Goal: Task Accomplishment & Management: Complete application form

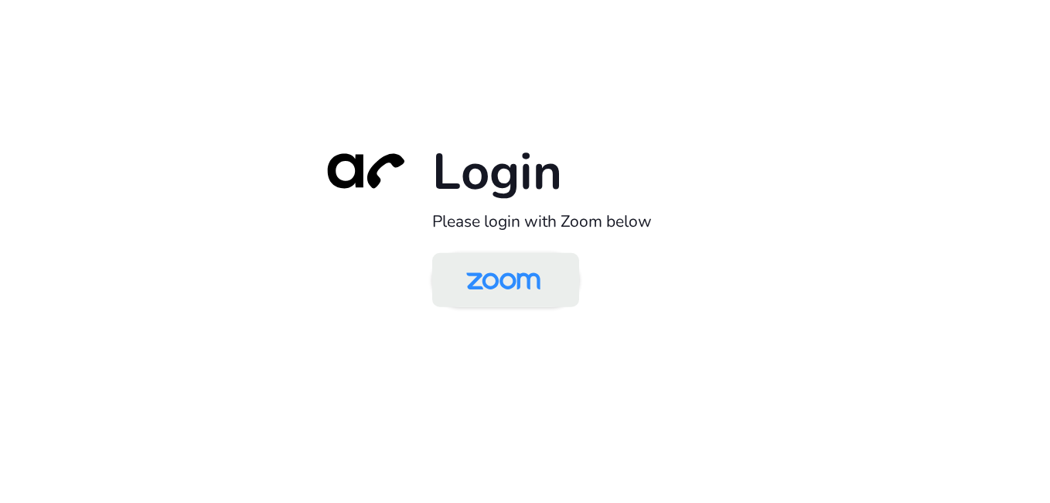
drag, startPoint x: 0, startPoint y: 0, endPoint x: 500, endPoint y: 276, distance: 571.4
click at [500, 276] on img at bounding box center [503, 281] width 107 height 50
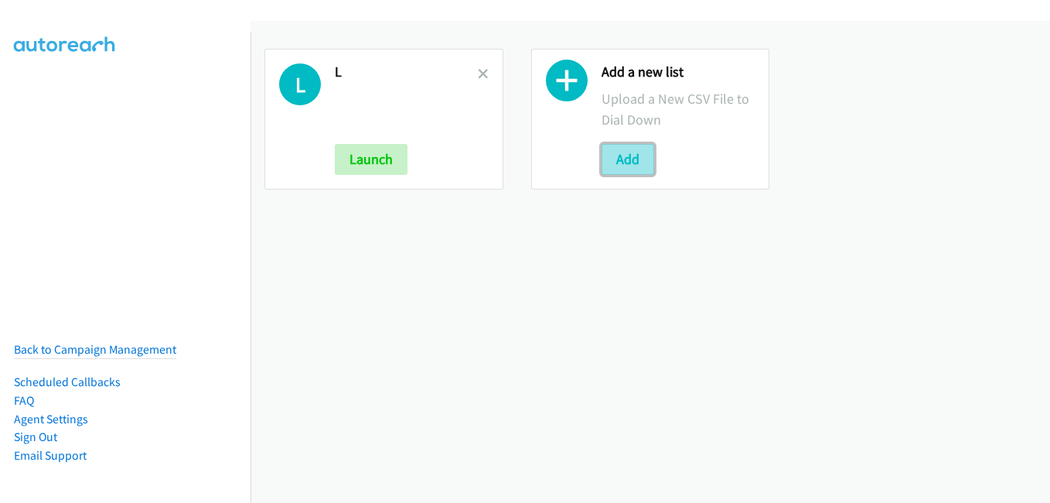
click at [632, 162] on button "Add" at bounding box center [628, 159] width 53 height 31
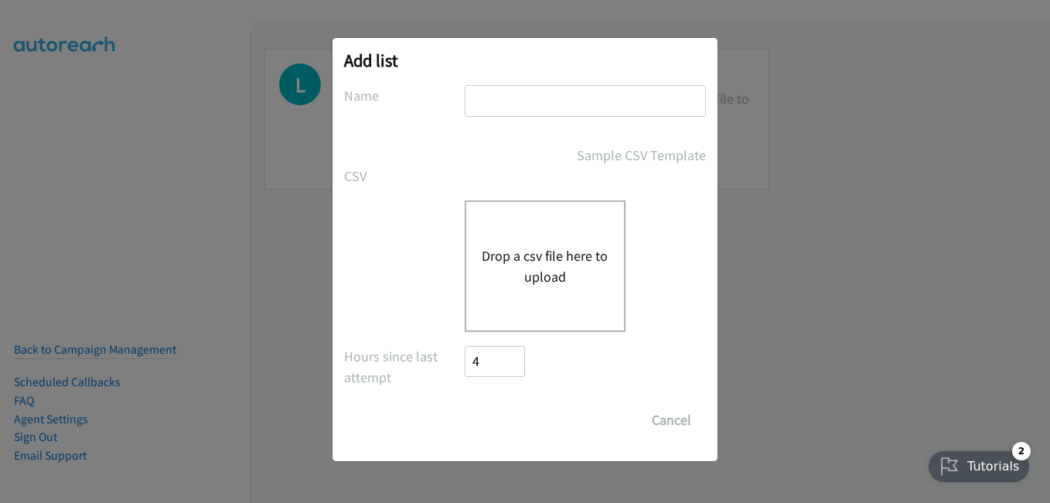
click at [532, 94] on input "text" at bounding box center [585, 101] width 241 height 32
type input "pdk"
click at [561, 280] on button "Drop a csv file here to upload" at bounding box center [545, 266] width 127 height 42
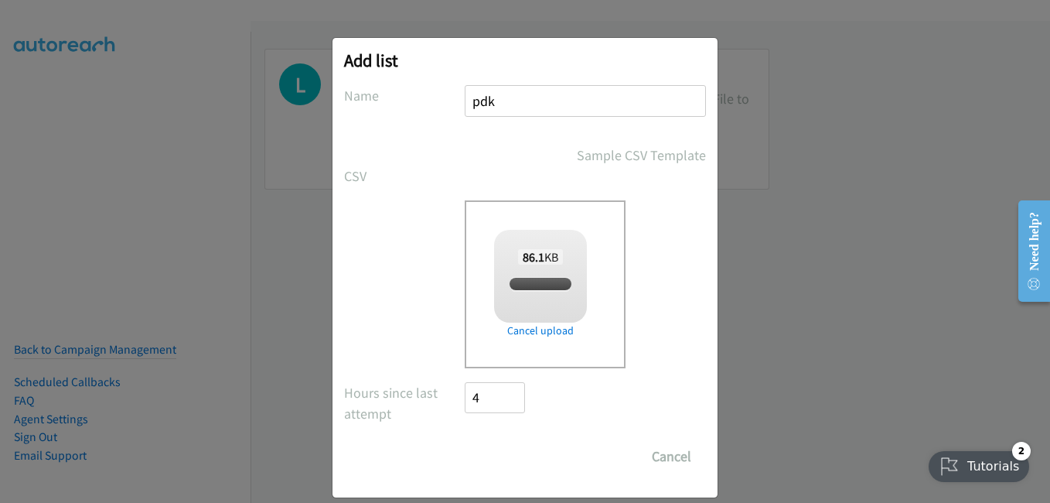
checkbox input "true"
click at [508, 462] on input "Save List" at bounding box center [505, 456] width 81 height 31
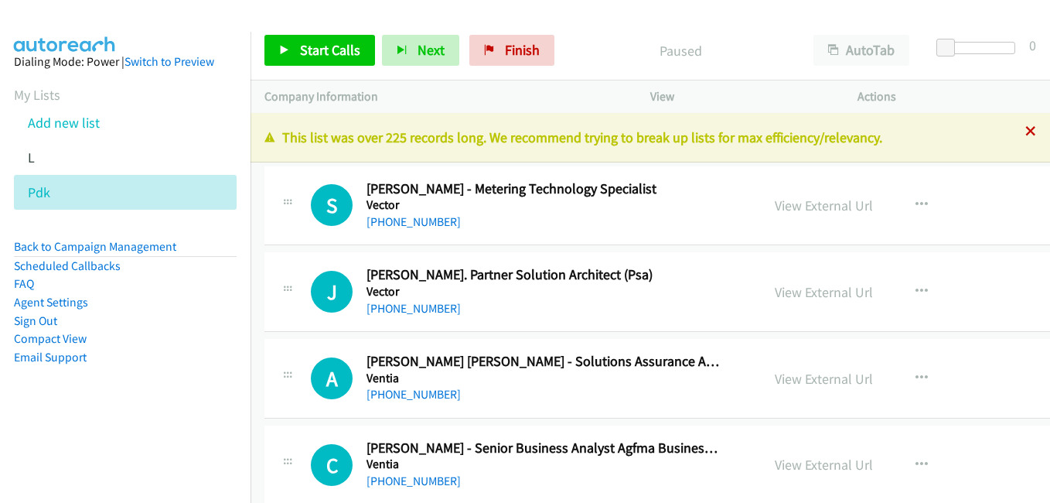
click at [1025, 133] on icon at bounding box center [1030, 132] width 11 height 11
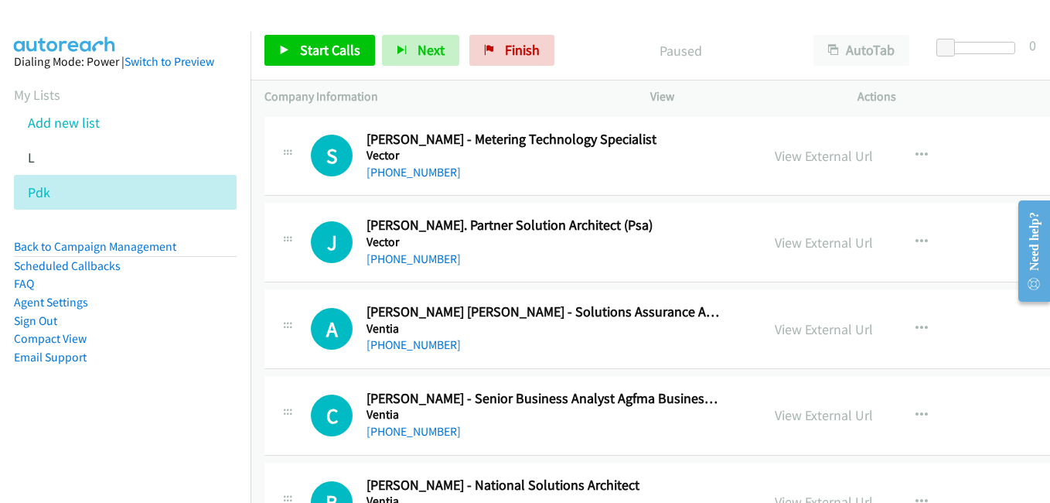
click at [144, 380] on aside "Dialing Mode: Power | Switch to Preview My Lists Add new list L Pdk Back to Cam…" at bounding box center [125, 234] width 251 height 404
click at [196, 397] on aside "Dialing Mode: Power | Switch to Preview My Lists Add new list L Pdk Back to Cam…" at bounding box center [125, 234] width 251 height 404
click at [800, 241] on link "View External Url" at bounding box center [824, 243] width 98 height 18
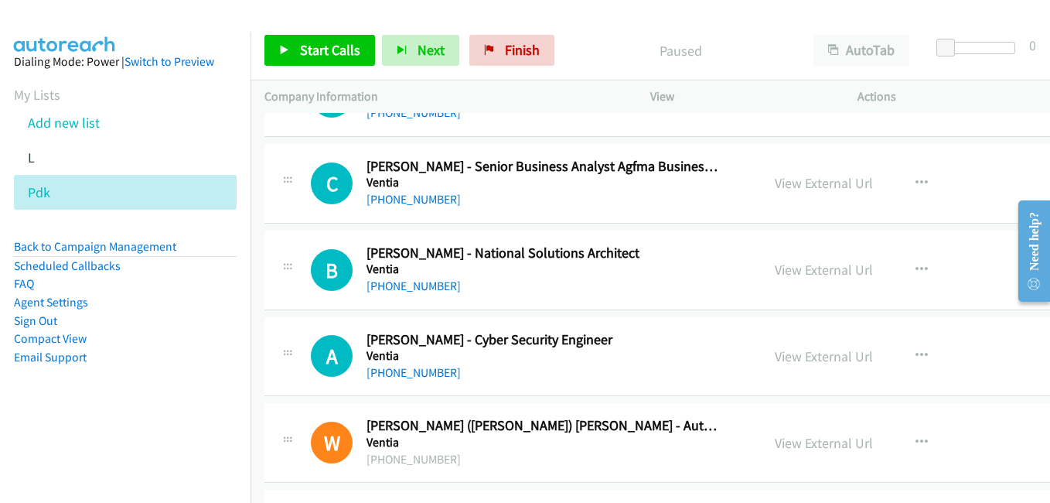
scroll to position [309, 0]
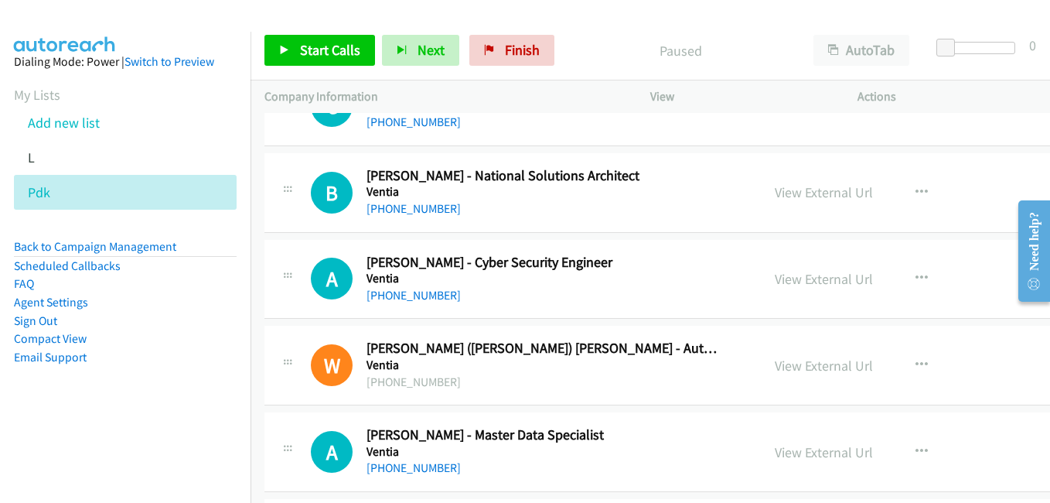
drag, startPoint x: 810, startPoint y: 277, endPoint x: 673, endPoint y: 246, distance: 139.6
click at [810, 277] on link "View External Url" at bounding box center [824, 279] width 98 height 18
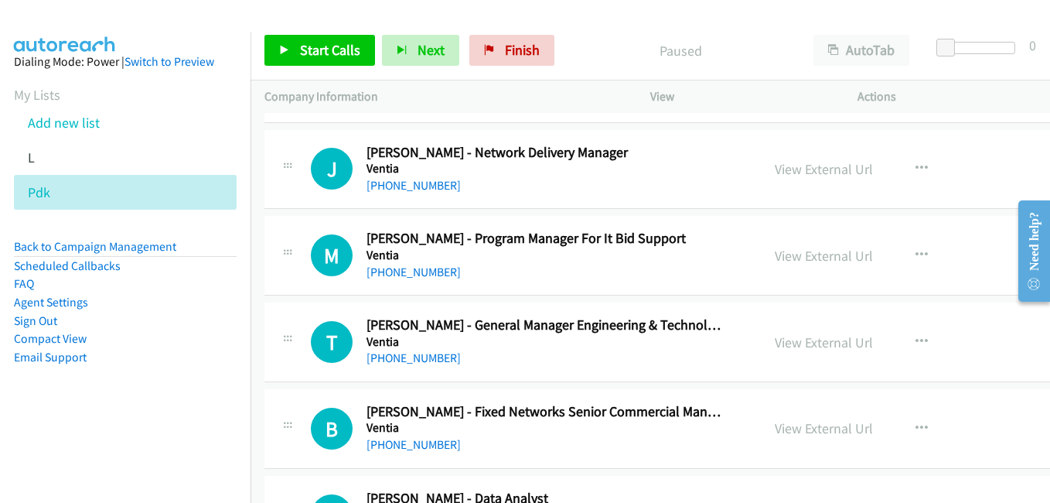
scroll to position [1469, 0]
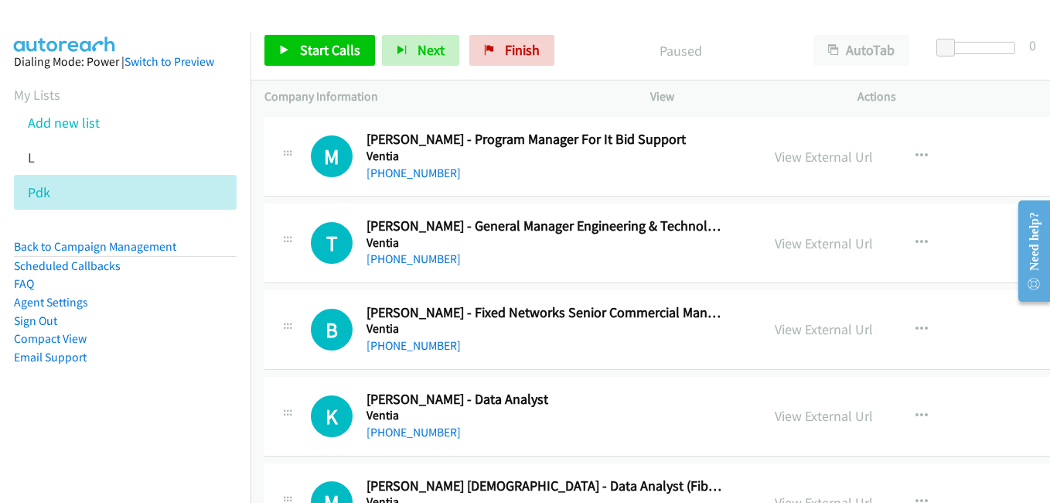
drag, startPoint x: 814, startPoint y: 242, endPoint x: 599, endPoint y: 197, distance: 219.6
click at [814, 242] on link "View External Url" at bounding box center [824, 243] width 98 height 18
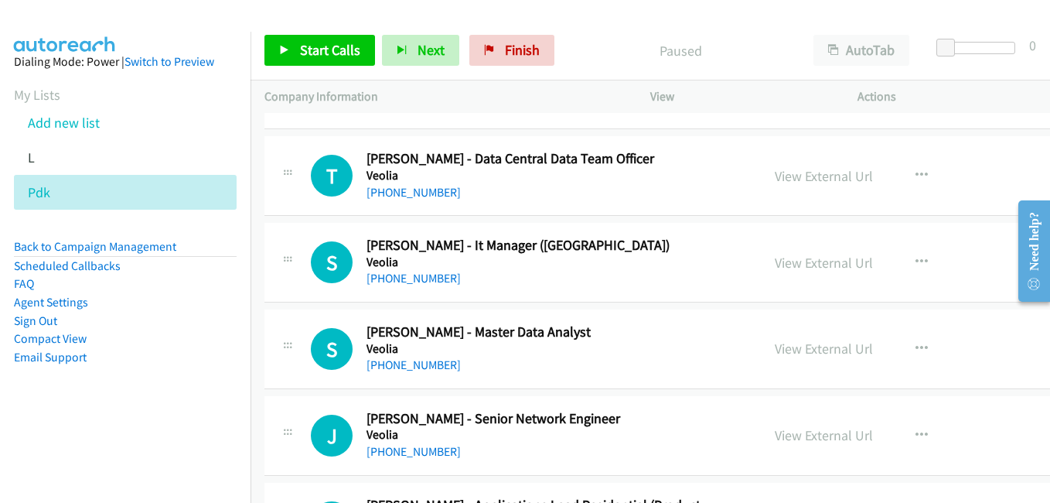
scroll to position [2320, 0]
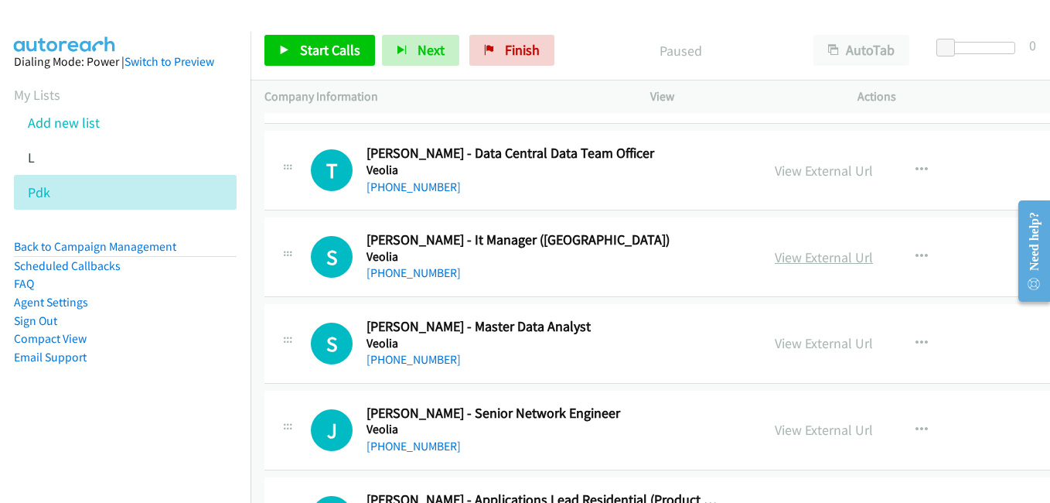
click at [799, 257] on link "View External Url" at bounding box center [824, 257] width 98 height 18
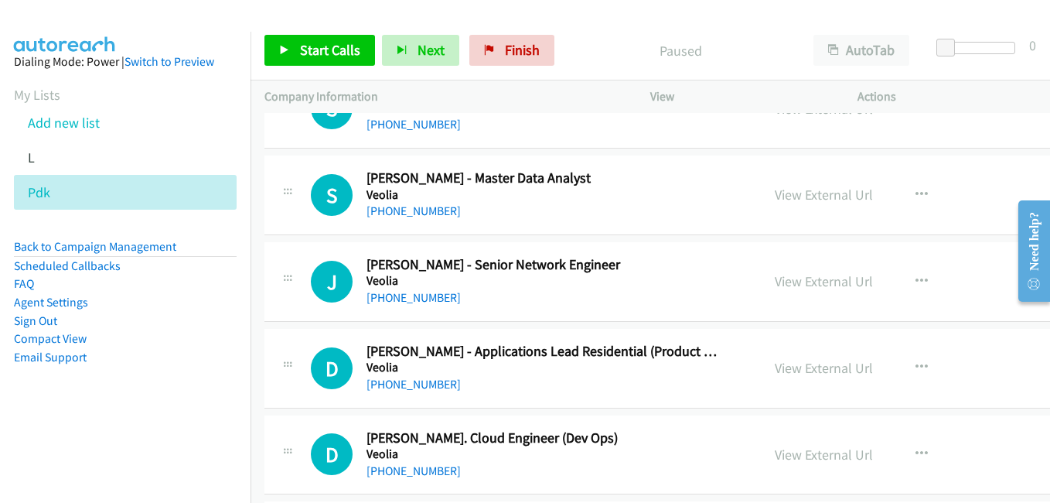
scroll to position [2474, 0]
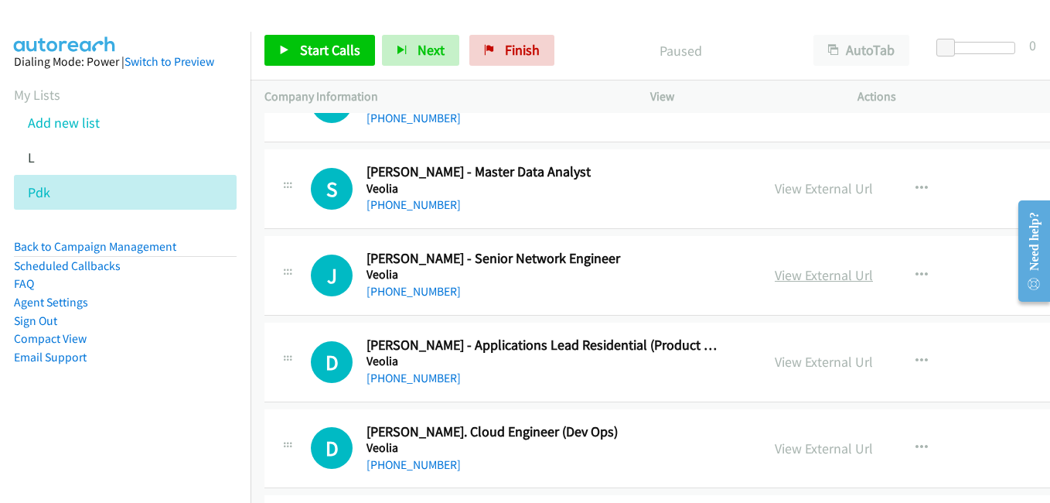
click at [823, 278] on link "View External Url" at bounding box center [824, 275] width 98 height 18
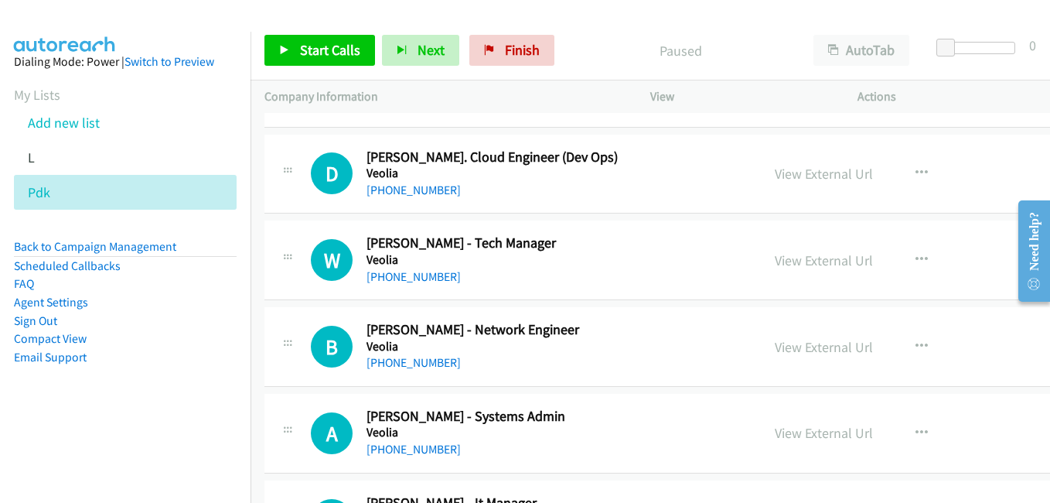
scroll to position [2783, 0]
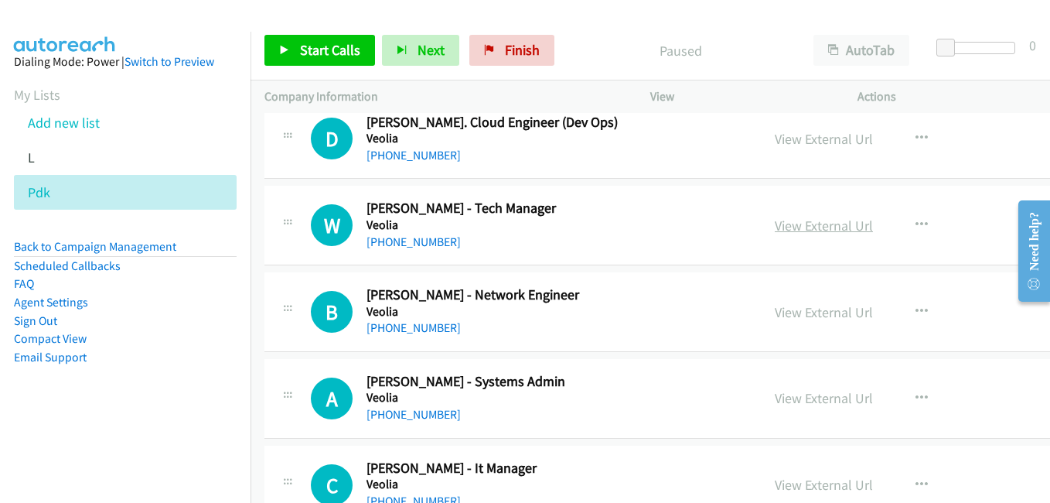
click at [803, 229] on link "View External Url" at bounding box center [824, 225] width 98 height 18
click at [828, 314] on link "View External Url" at bounding box center [824, 312] width 98 height 18
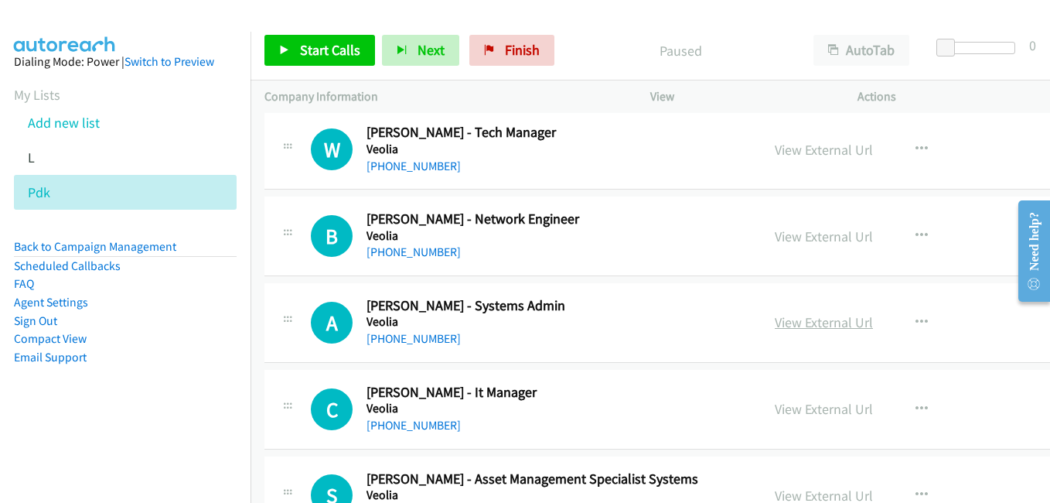
scroll to position [2938, 0]
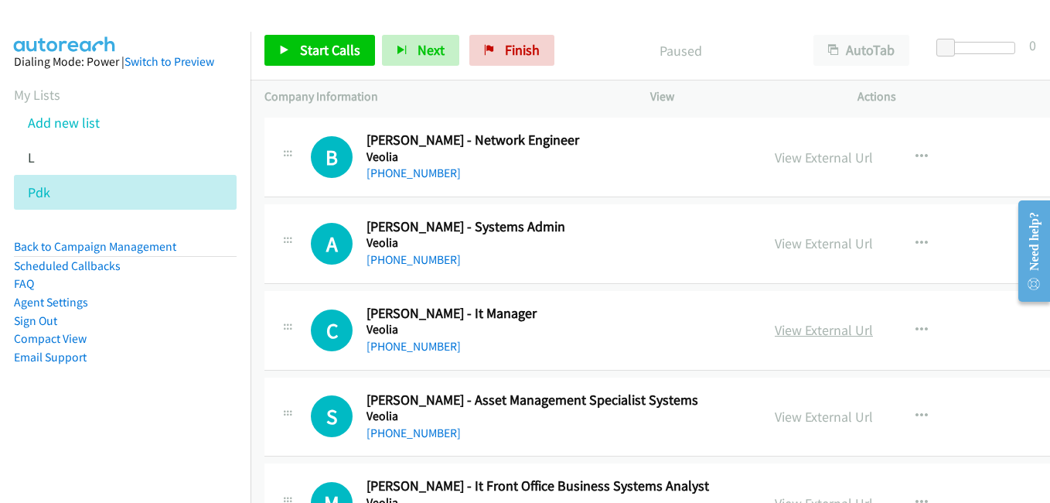
click at [813, 330] on link "View External Url" at bounding box center [824, 330] width 98 height 18
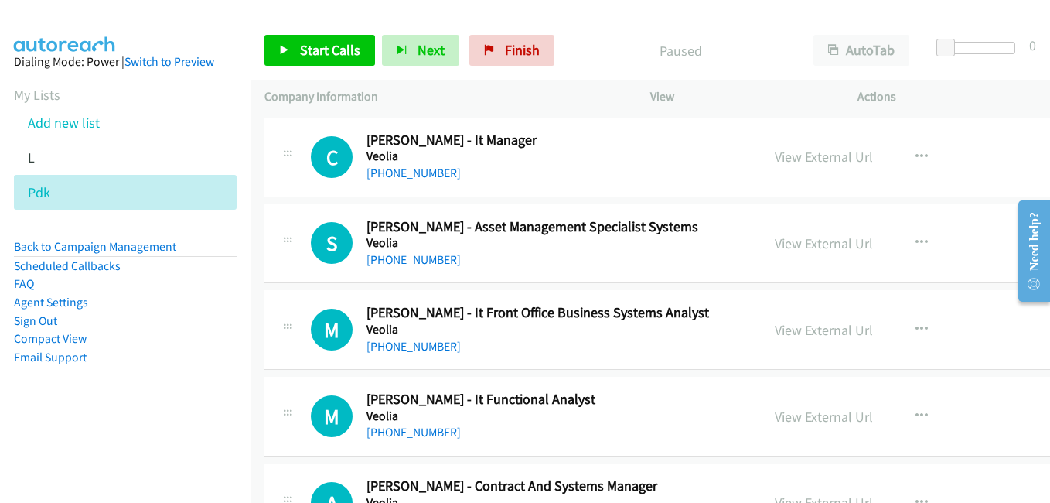
scroll to position [3170, 0]
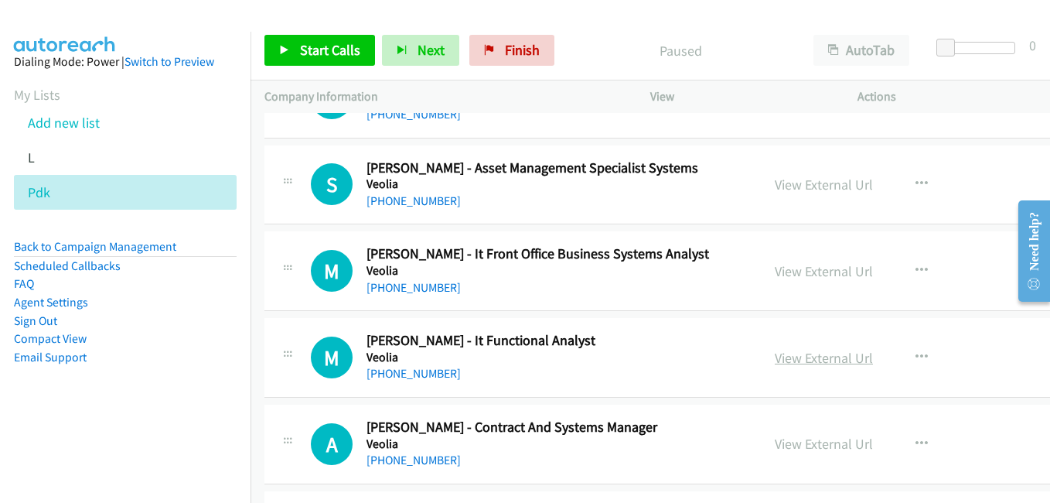
click at [813, 356] on link "View External Url" at bounding box center [824, 358] width 98 height 18
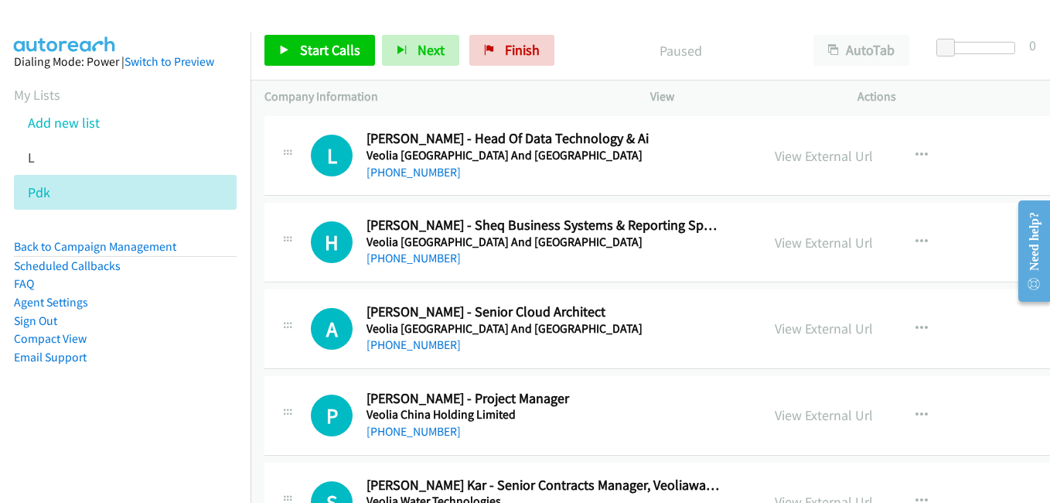
scroll to position [3789, 0]
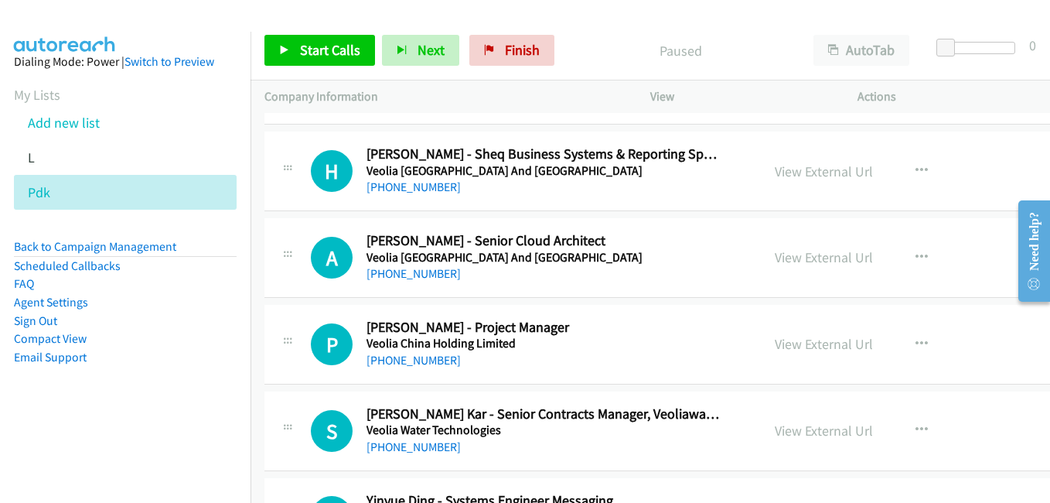
drag, startPoint x: 816, startPoint y: 259, endPoint x: 275, endPoint y: 85, distance: 567.8
click at [816, 259] on link "View External Url" at bounding box center [824, 257] width 98 height 18
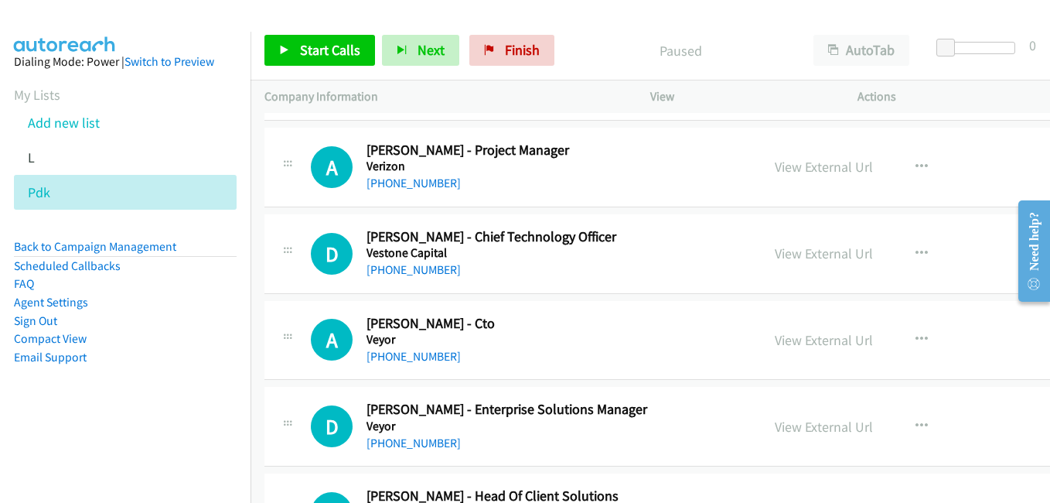
scroll to position [4407, 0]
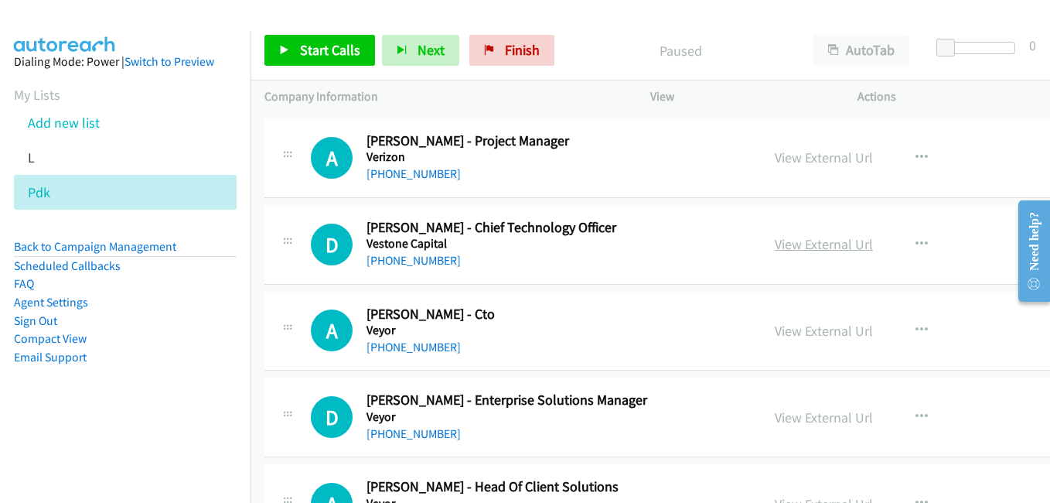
click at [803, 244] on link "View External Url" at bounding box center [824, 244] width 98 height 18
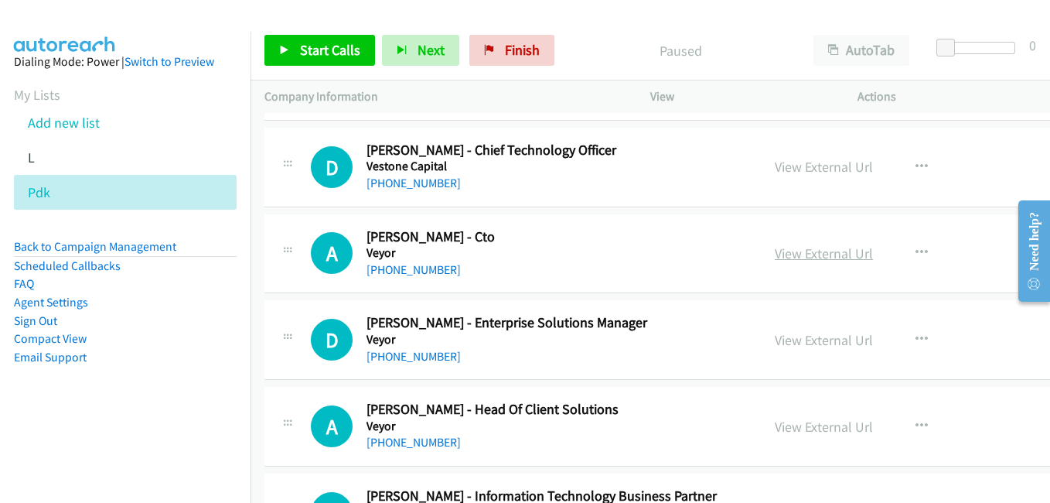
click at [806, 256] on link "View External Url" at bounding box center [824, 253] width 98 height 18
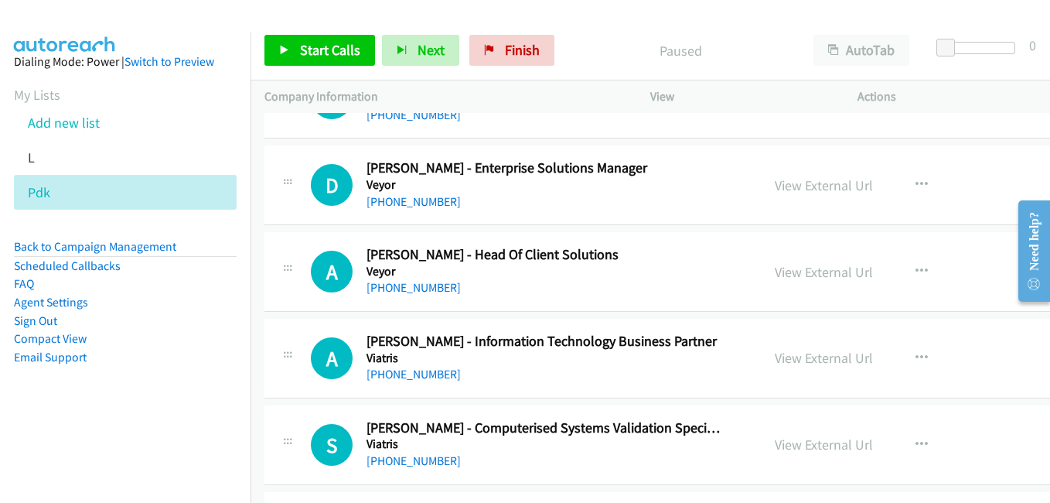
scroll to position [4716, 0]
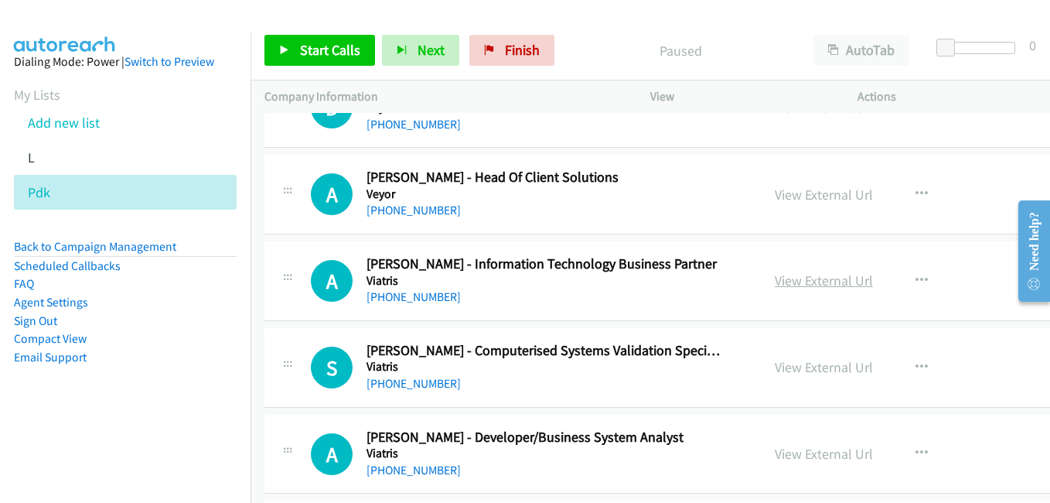
click at [830, 288] on link "View External Url" at bounding box center [824, 280] width 98 height 18
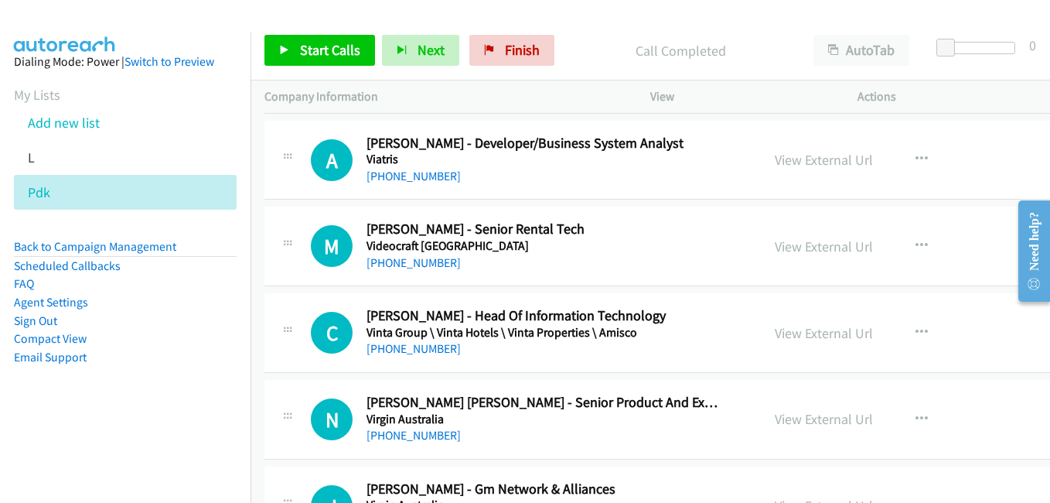
scroll to position [5026, 0]
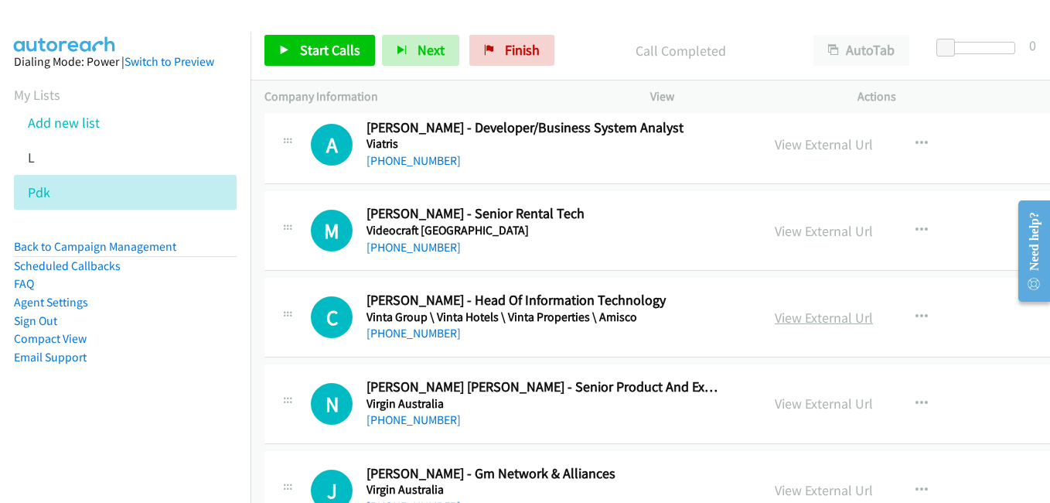
click at [798, 317] on link "View External Url" at bounding box center [824, 318] width 98 height 18
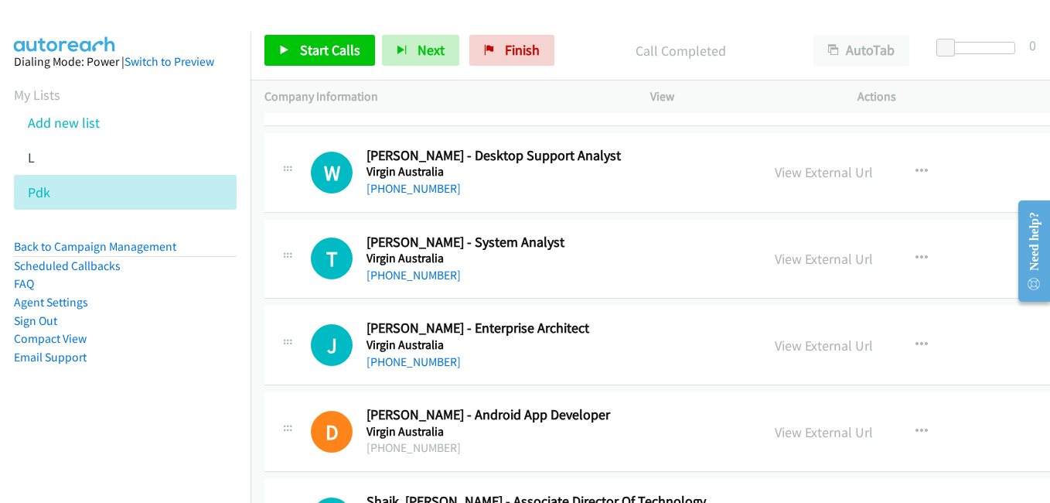
scroll to position [5412, 0]
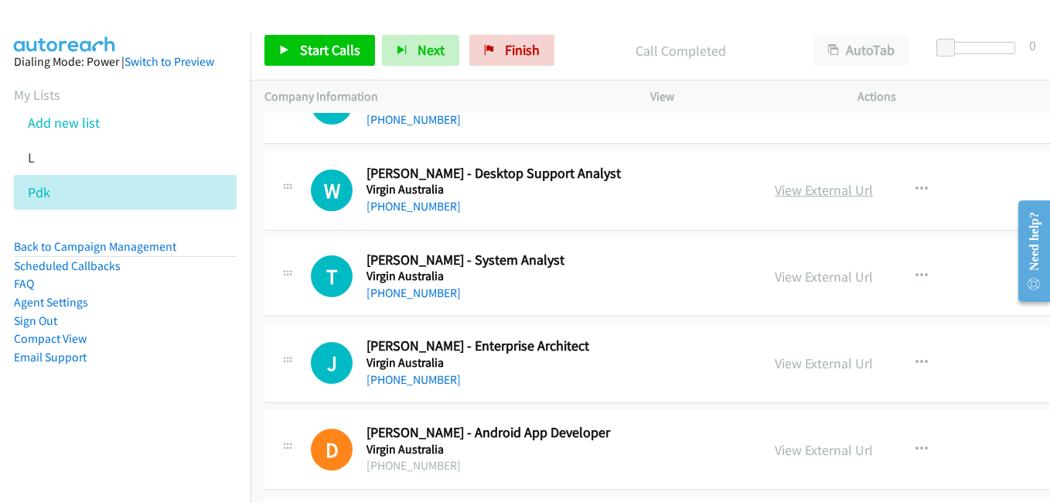
click at [812, 189] on link "View External Url" at bounding box center [824, 190] width 98 height 18
click at [811, 288] on div "View External Url View External Url Schedule/Manage Callback Start Calls Here R…" at bounding box center [892, 276] width 262 height 51
click at [808, 280] on link "View External Url" at bounding box center [824, 277] width 98 height 18
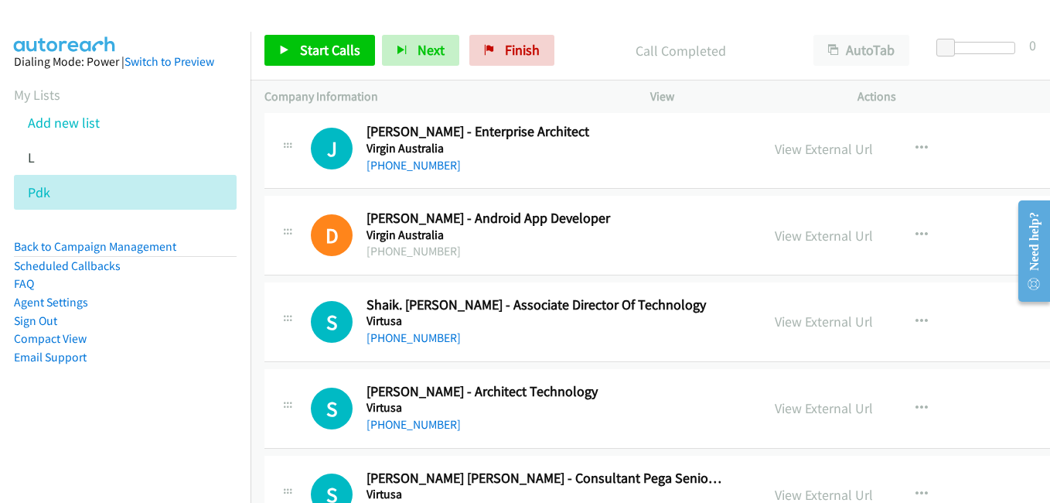
scroll to position [5644, 0]
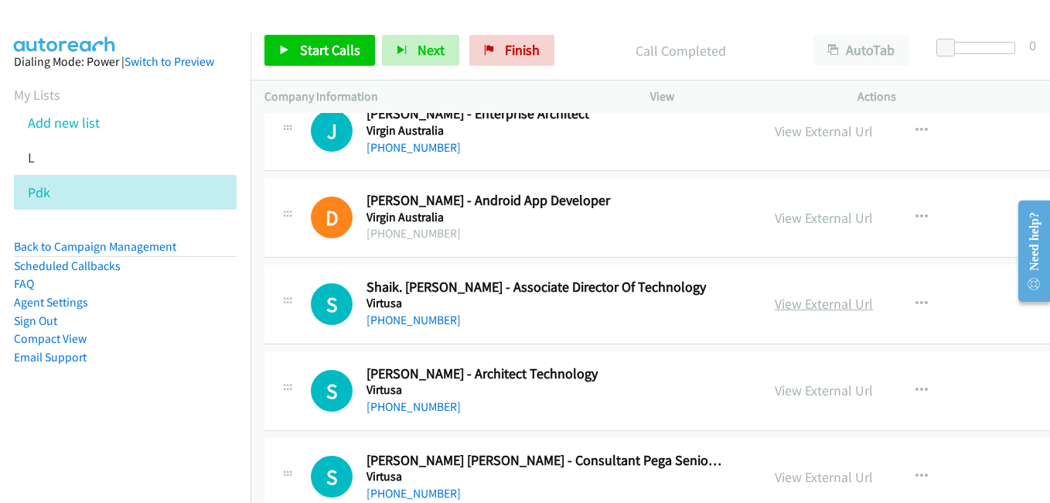
click at [813, 302] on link "View External Url" at bounding box center [824, 304] width 98 height 18
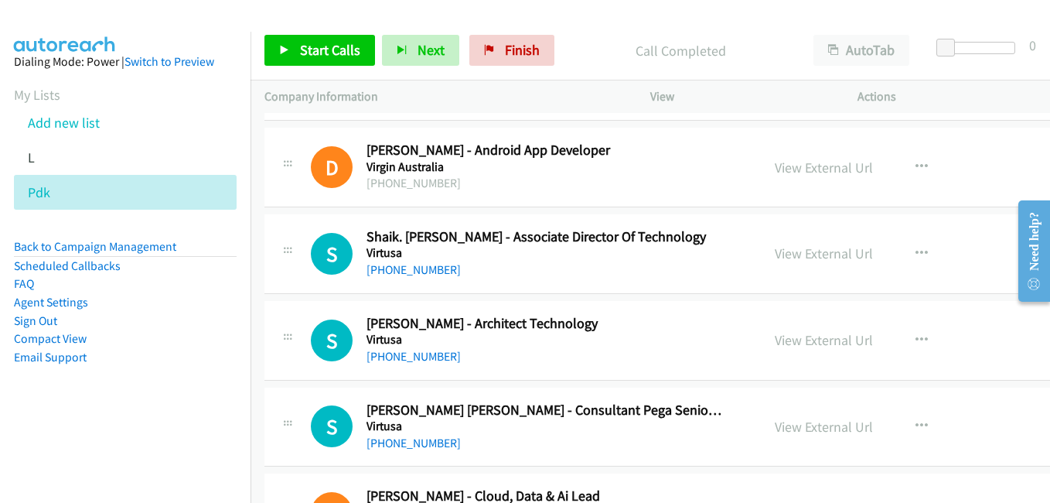
scroll to position [5722, 0]
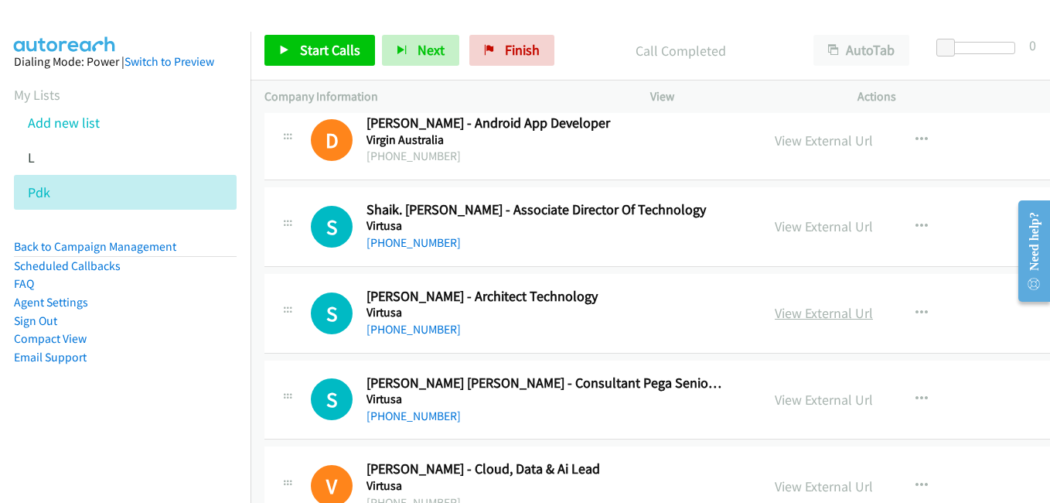
click at [789, 305] on link "View External Url" at bounding box center [824, 313] width 98 height 18
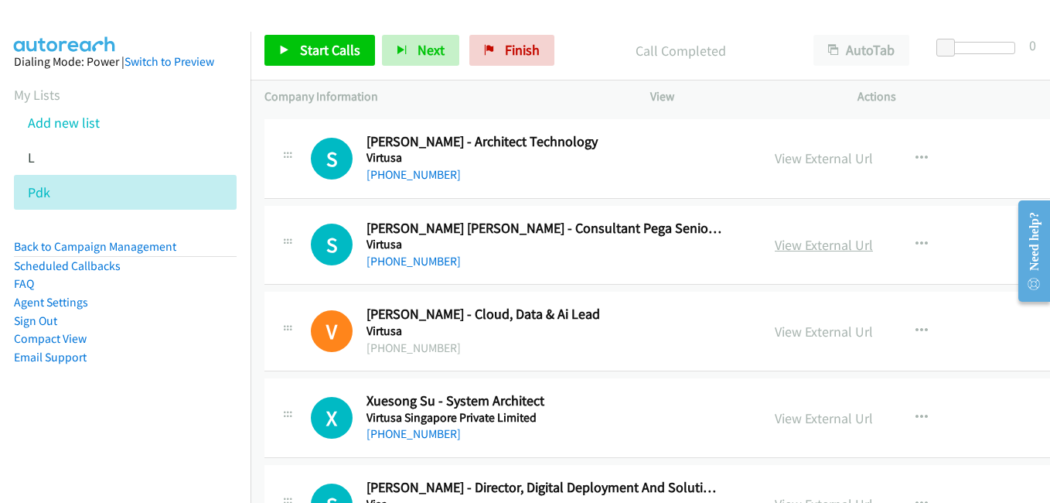
scroll to position [5954, 0]
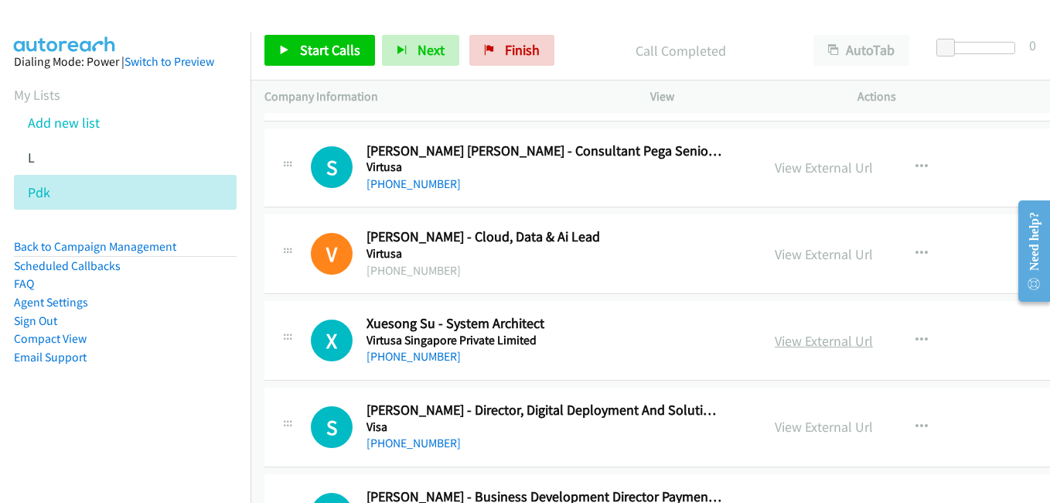
click at [790, 334] on link "View External Url" at bounding box center [824, 341] width 98 height 18
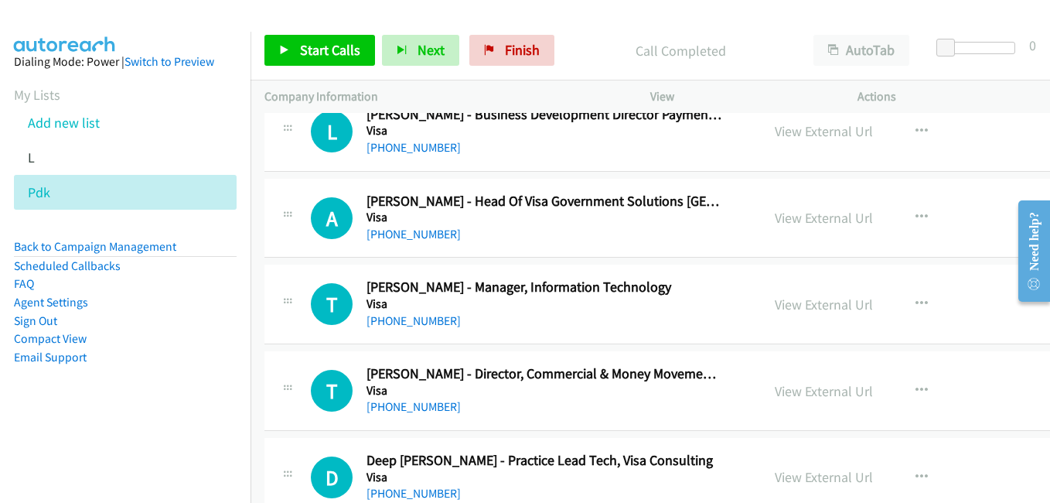
scroll to position [6340, 0]
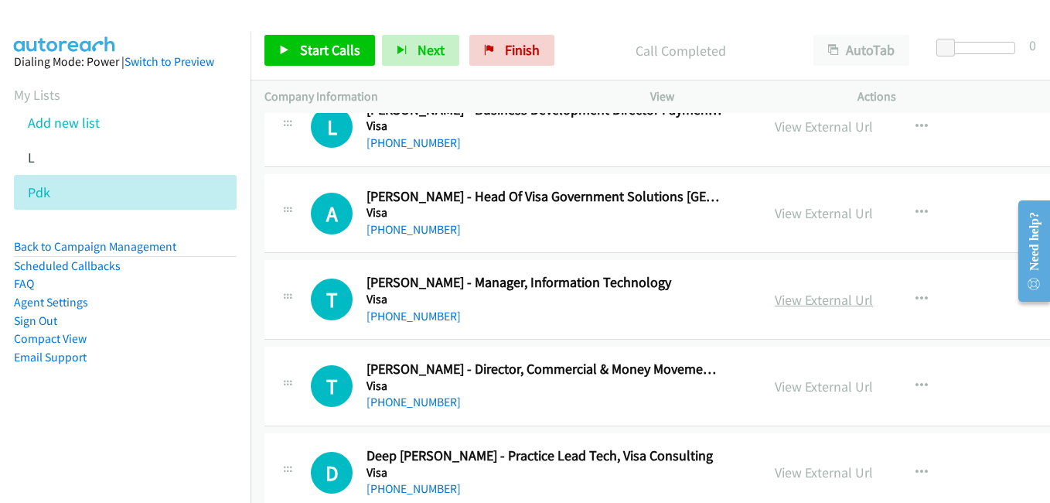
click at [795, 295] on link "View External Url" at bounding box center [824, 300] width 98 height 18
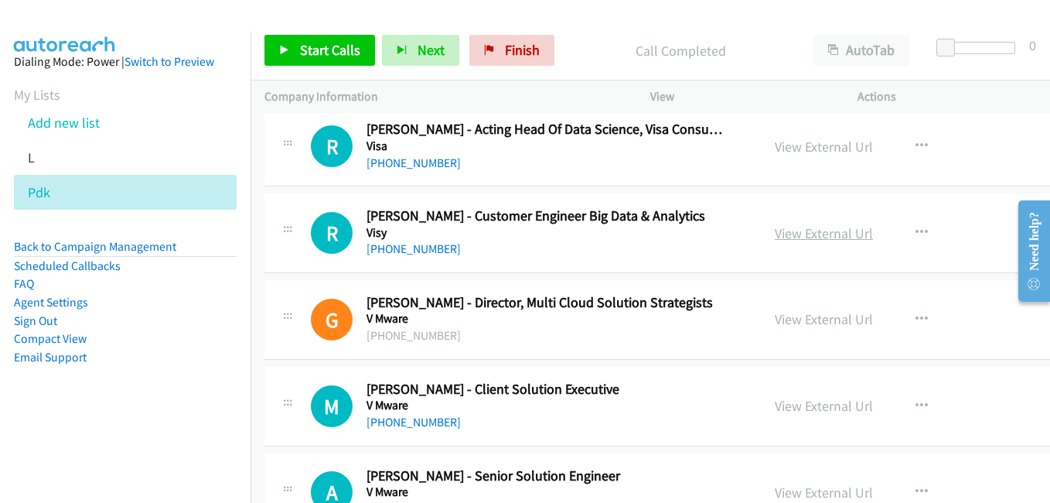
scroll to position [7036, 0]
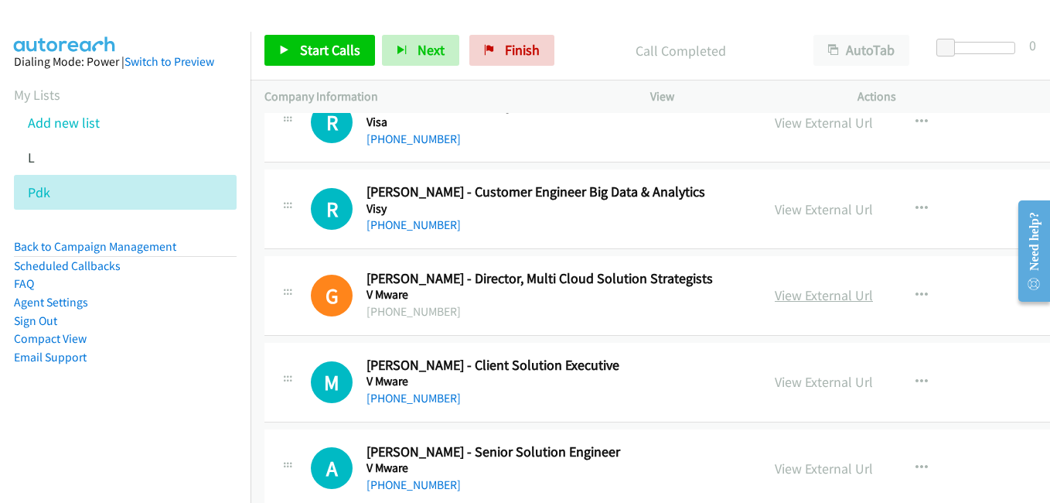
click at [793, 298] on link "View External Url" at bounding box center [824, 295] width 98 height 18
click at [71, 126] on link "Add new list" at bounding box center [64, 123] width 72 height 18
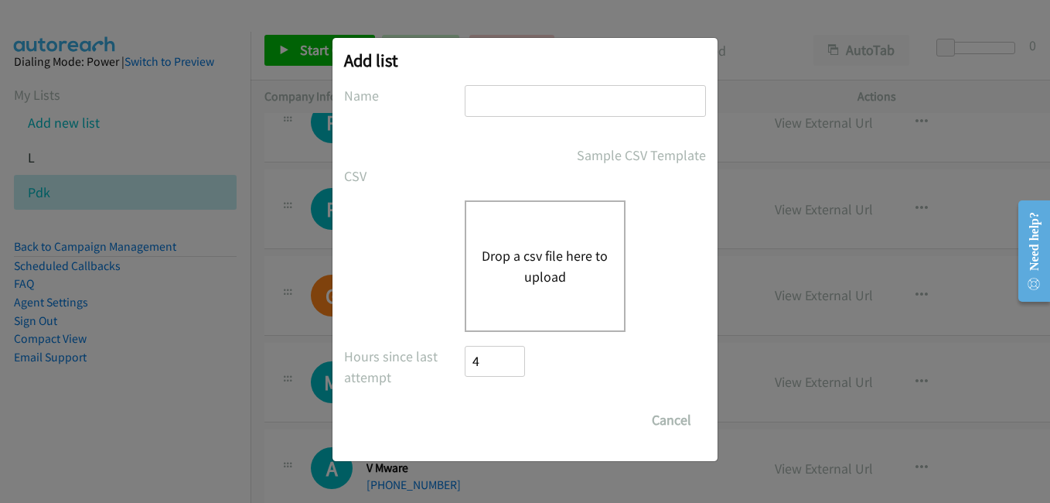
click at [548, 112] on input "text" at bounding box center [585, 101] width 241 height 32
type input "pdk2"
click at [538, 238] on div "Drop a csv file here to upload" at bounding box center [545, 265] width 161 height 131
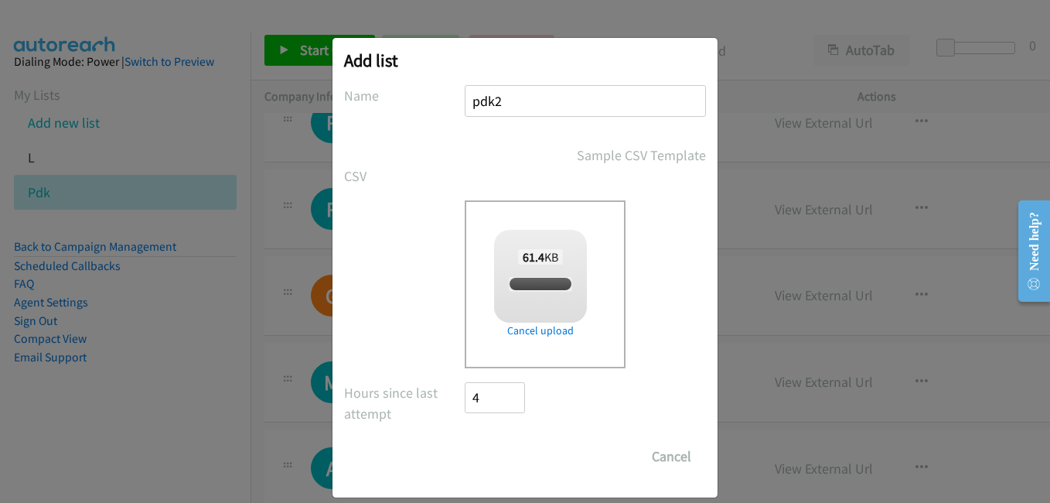
checkbox input "true"
click at [516, 467] on input "Save List" at bounding box center [505, 456] width 81 height 31
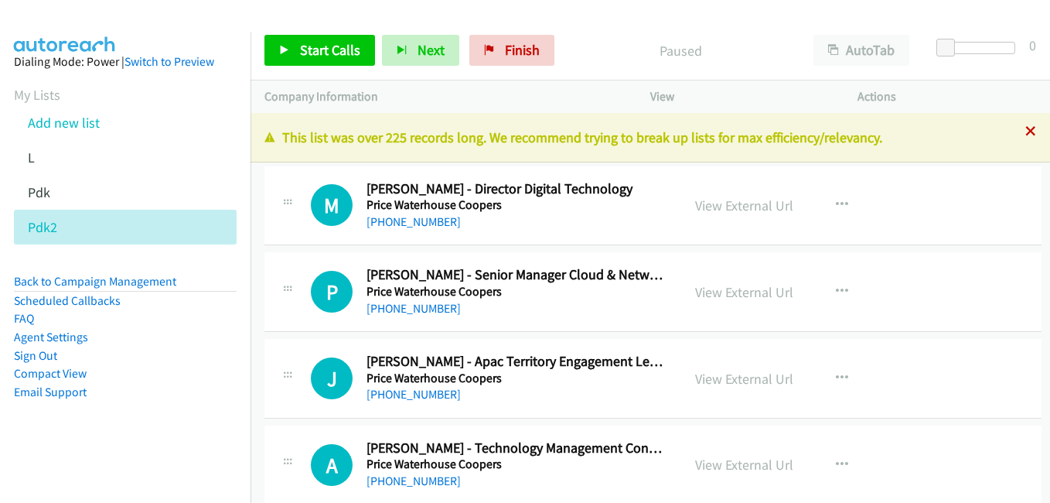
click at [1025, 130] on icon at bounding box center [1030, 132] width 11 height 11
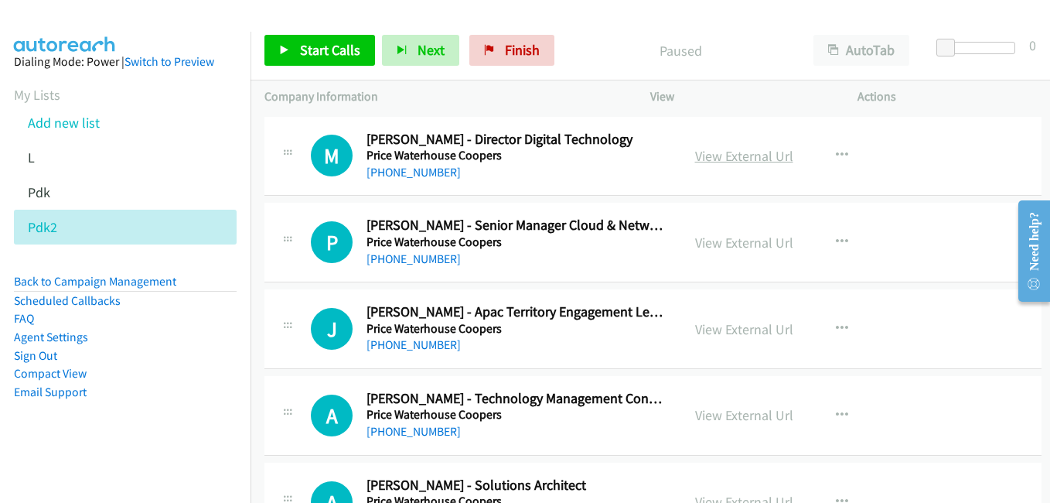
click at [730, 155] on link "View External Url" at bounding box center [744, 156] width 98 height 18
drag, startPoint x: 747, startPoint y: 244, endPoint x: 300, endPoint y: 64, distance: 481.8
click at [747, 244] on link "View External Url" at bounding box center [744, 243] width 98 height 18
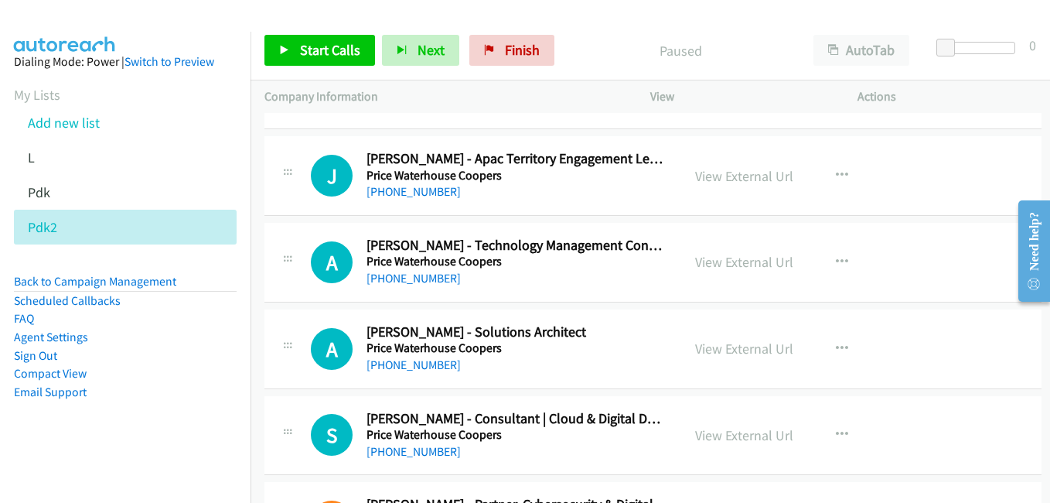
scroll to position [155, 0]
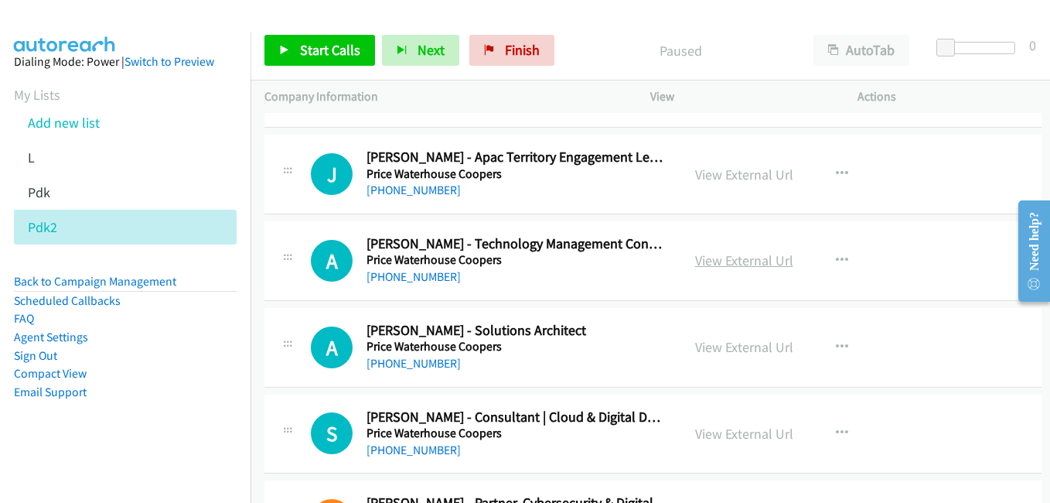
click at [737, 257] on link "View External Url" at bounding box center [744, 260] width 98 height 18
click at [734, 348] on link "View External Url" at bounding box center [744, 347] width 98 height 18
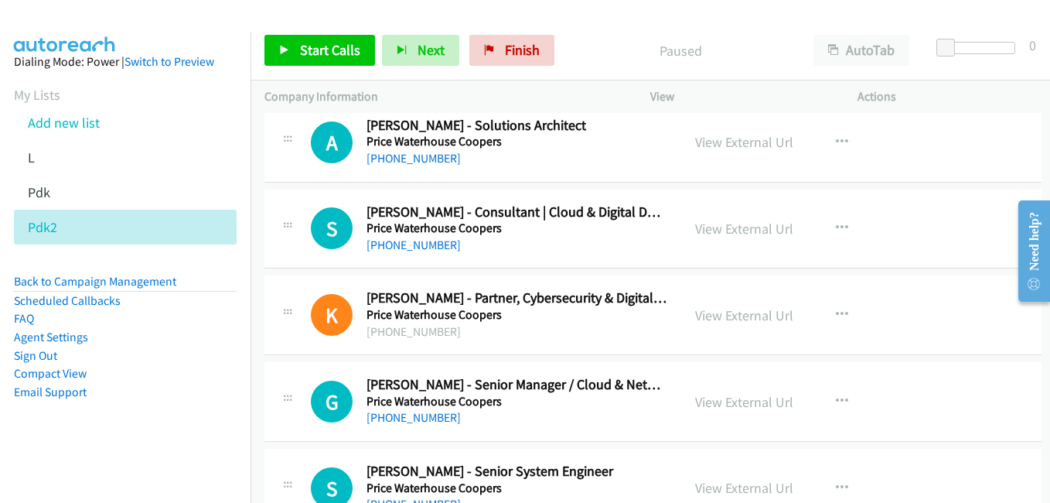
scroll to position [387, 0]
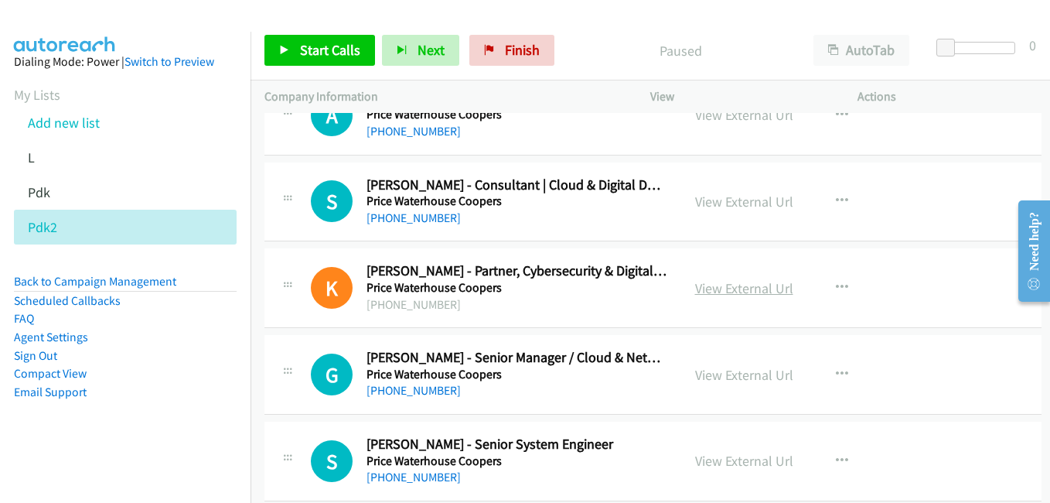
click at [727, 292] on link "View External Url" at bounding box center [744, 288] width 98 height 18
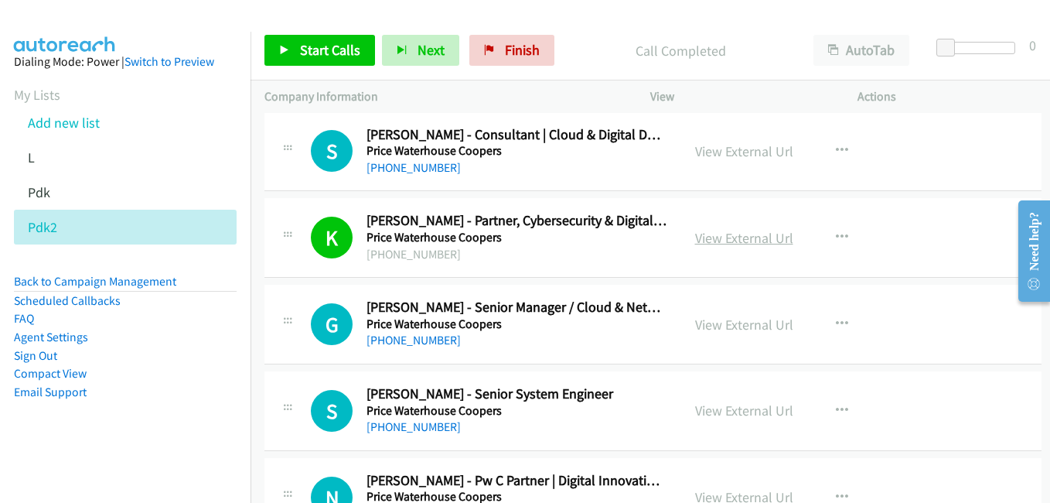
scroll to position [464, 0]
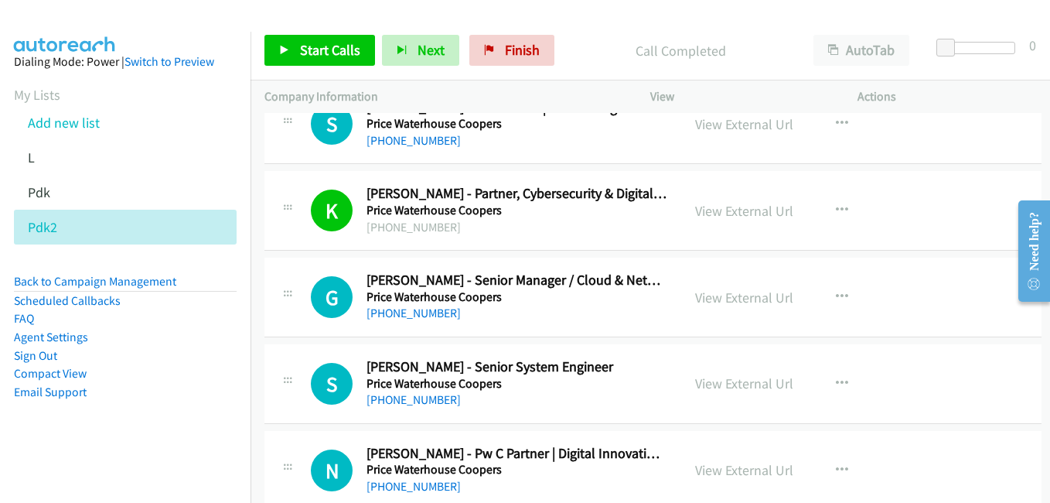
drag, startPoint x: 715, startPoint y: 293, endPoint x: 194, endPoint y: 3, distance: 596.4
click at [724, 299] on link "View External Url" at bounding box center [744, 297] width 98 height 18
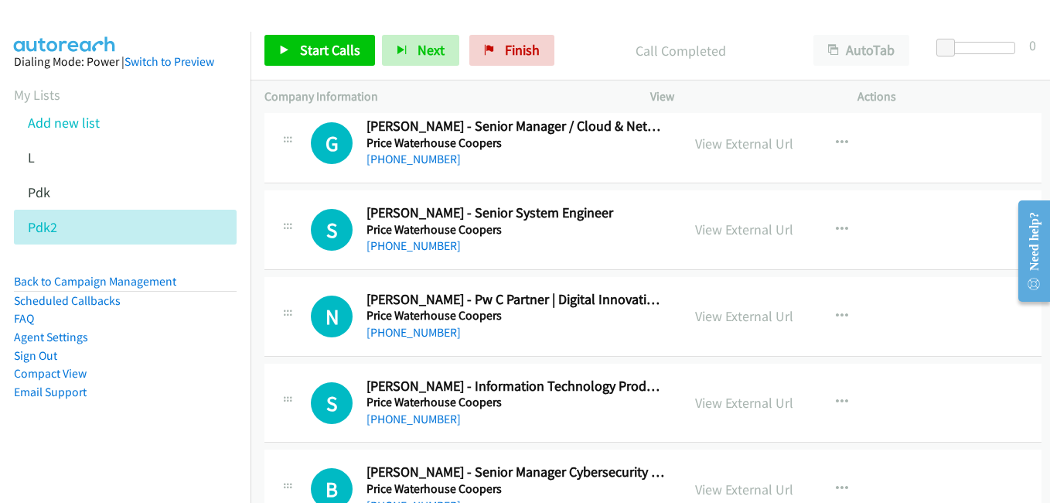
scroll to position [619, 0]
click at [735, 225] on link "View External Url" at bounding box center [744, 229] width 98 height 18
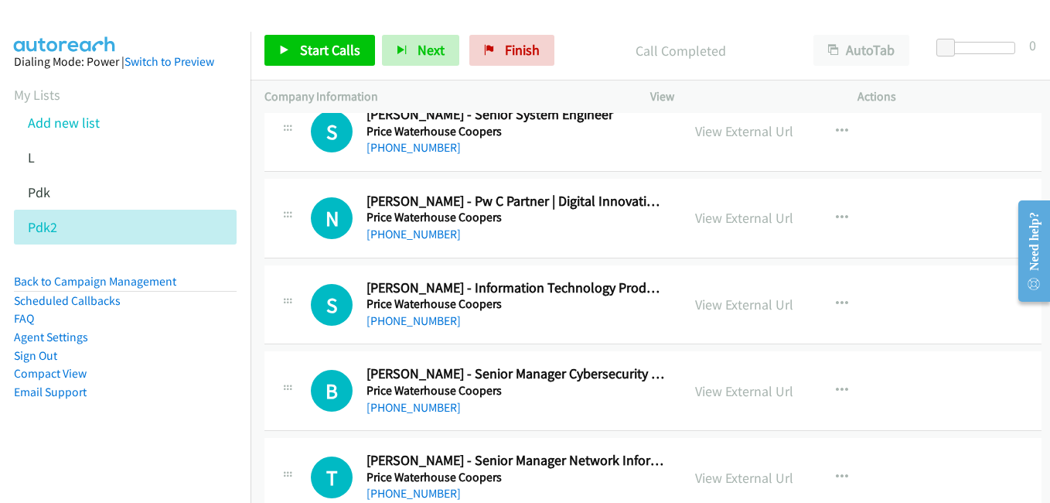
scroll to position [773, 0]
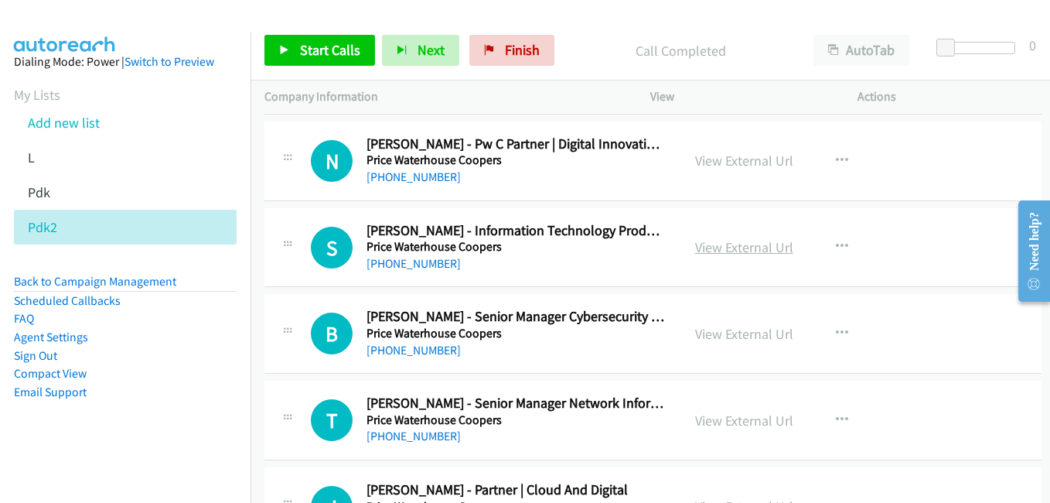
click at [712, 251] on link "View External Url" at bounding box center [744, 247] width 98 height 18
click at [731, 337] on link "View External Url" at bounding box center [744, 334] width 98 height 18
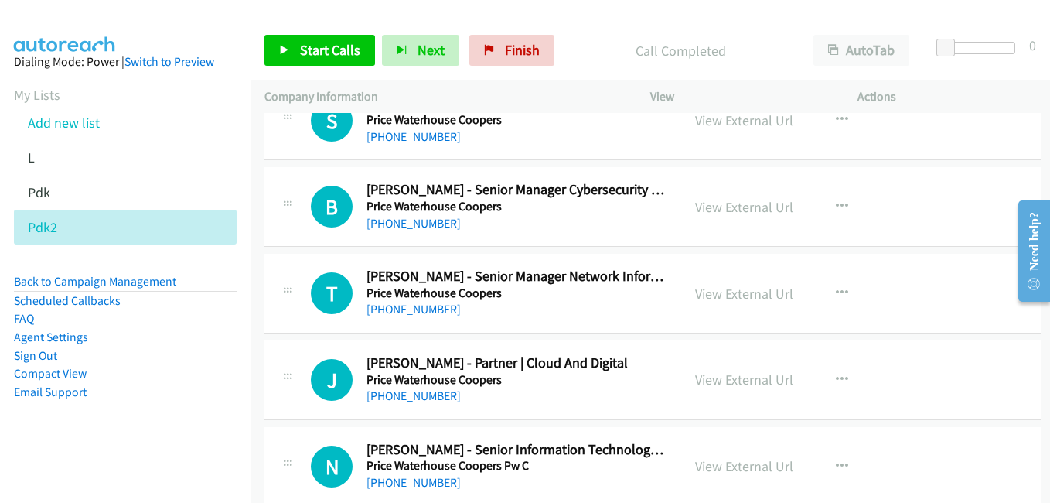
scroll to position [928, 0]
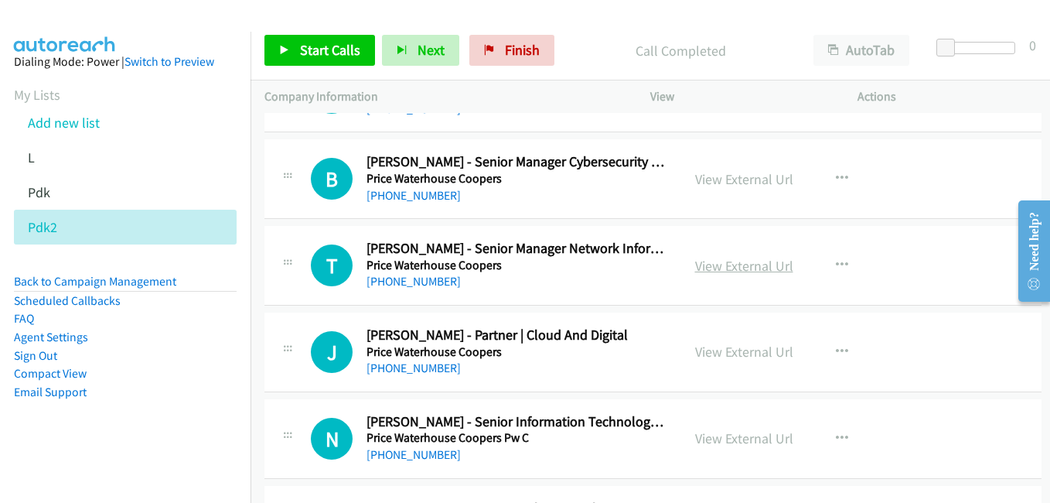
click at [757, 266] on link "View External Url" at bounding box center [744, 266] width 98 height 18
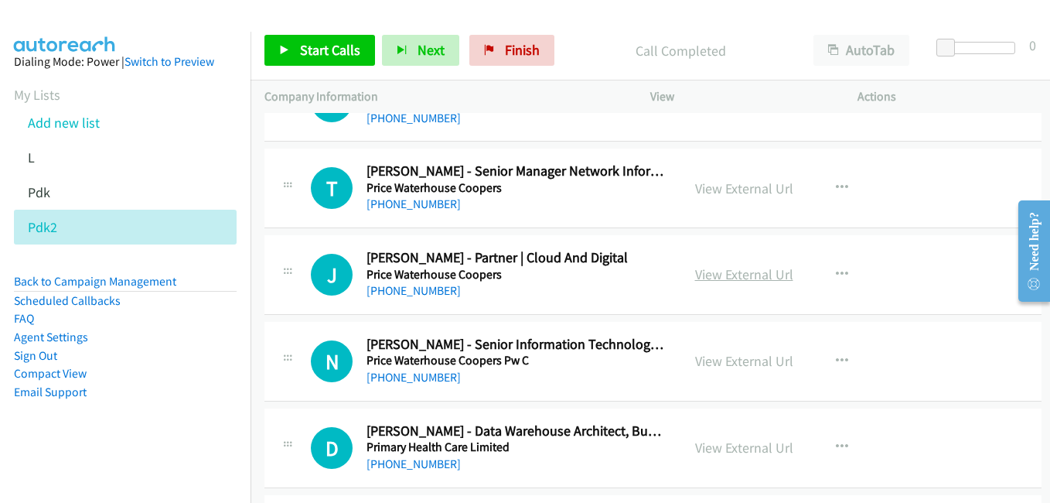
scroll to position [1082, 0]
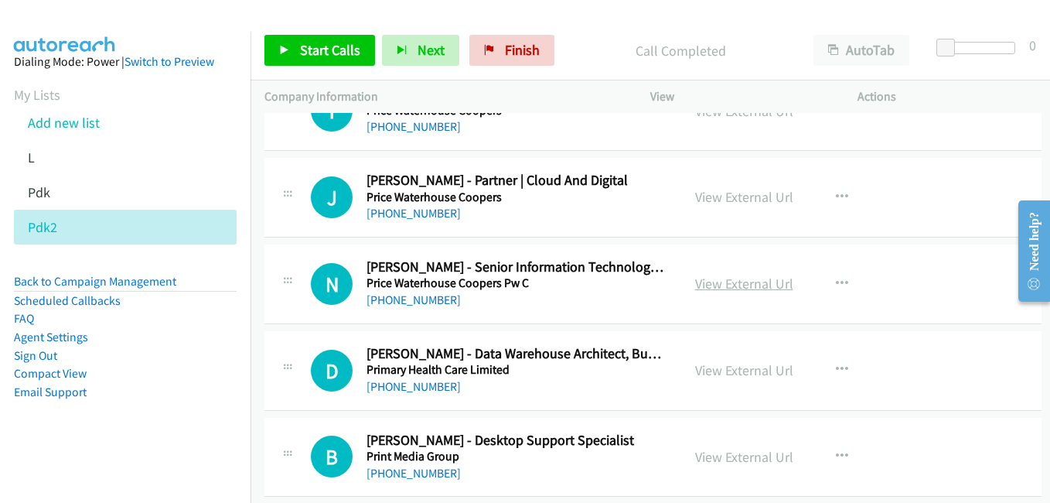
click at [721, 284] on link "View External Url" at bounding box center [744, 283] width 98 height 18
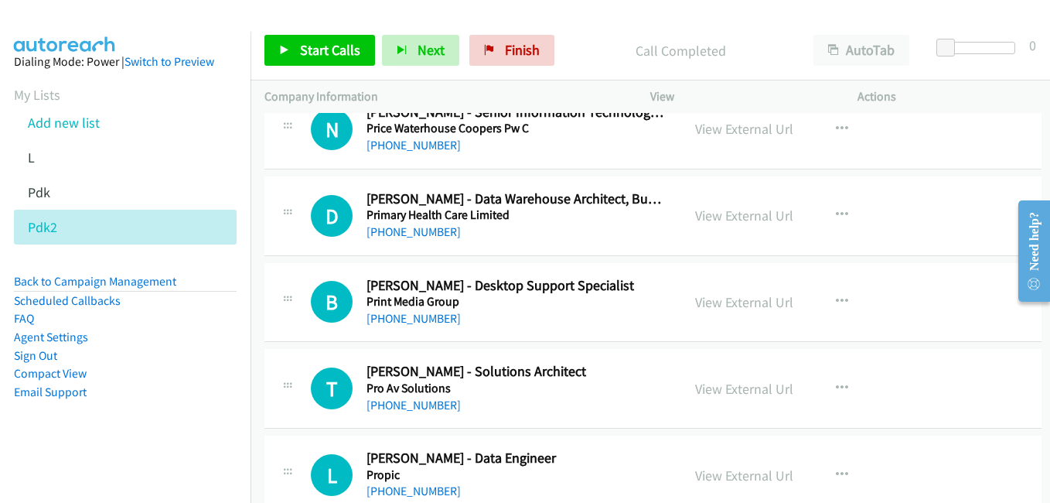
scroll to position [1314, 0]
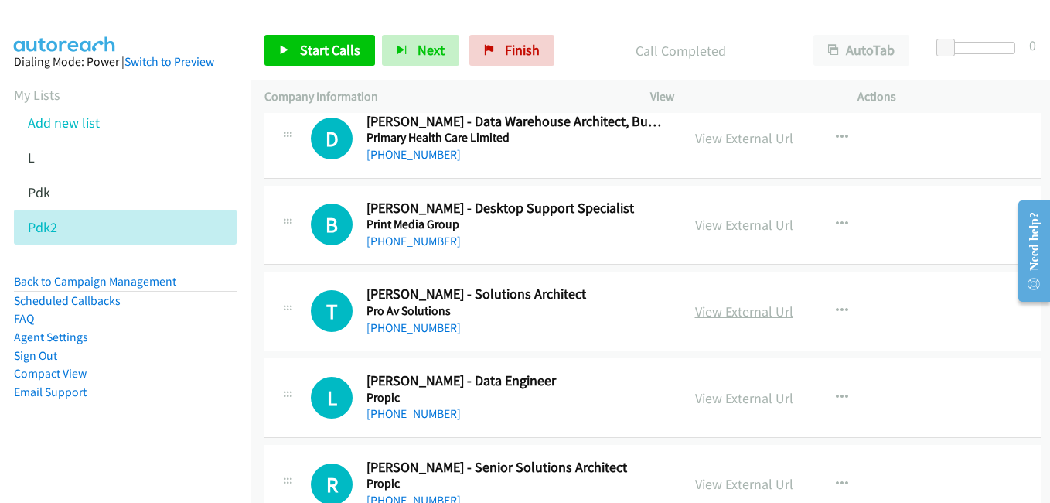
click at [721, 311] on link "View External Url" at bounding box center [744, 311] width 98 height 18
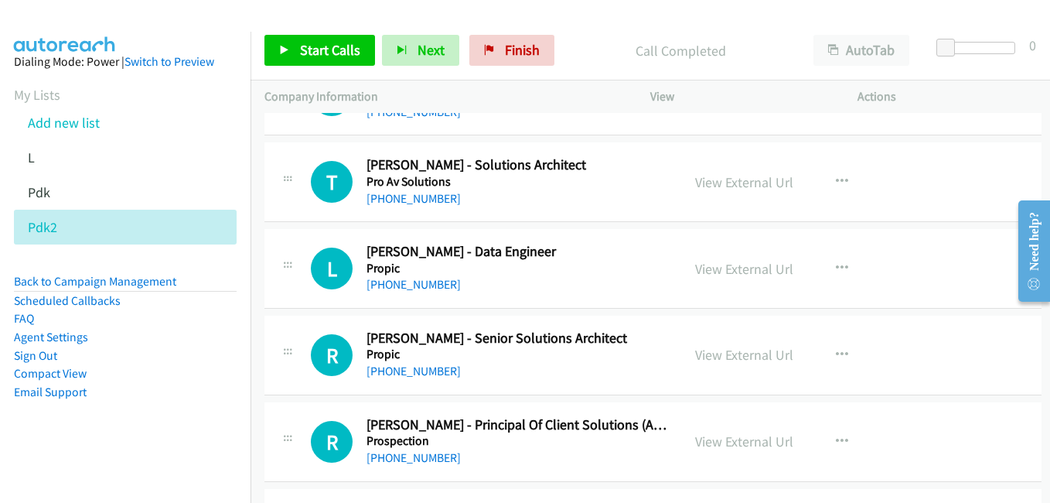
scroll to position [1469, 0]
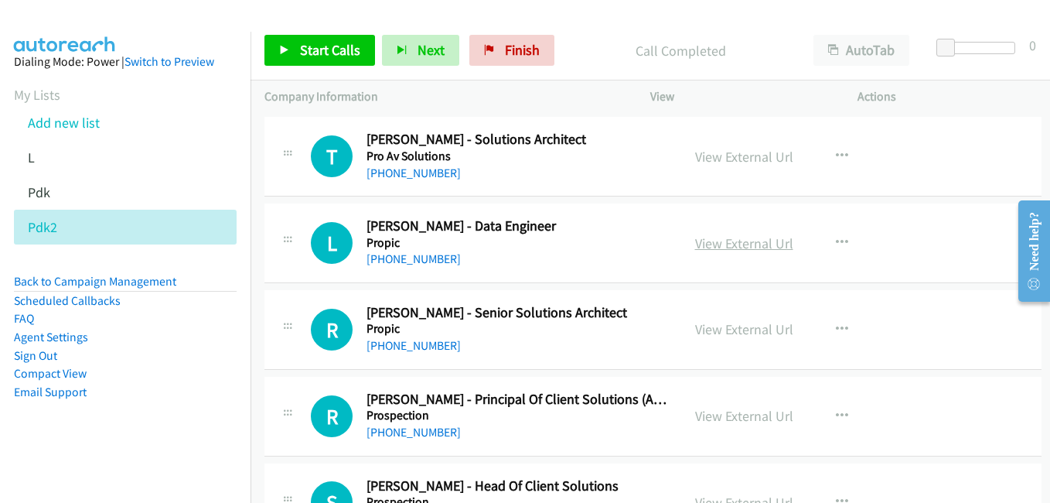
click at [721, 247] on link "View External Url" at bounding box center [744, 243] width 98 height 18
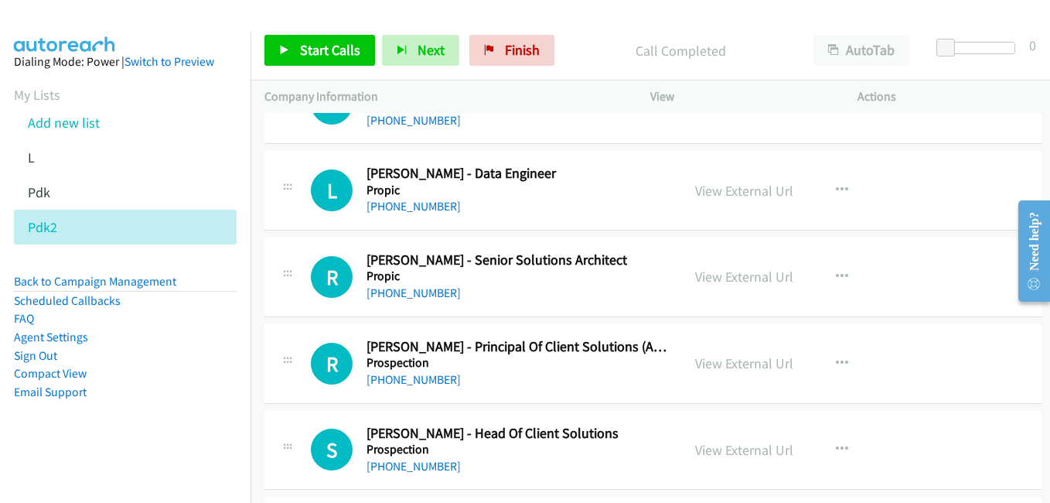
scroll to position [1546, 0]
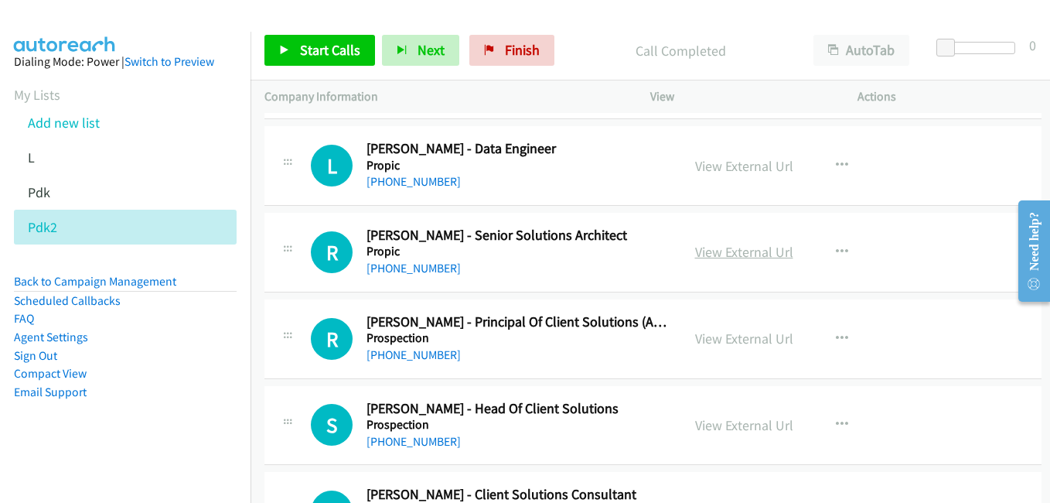
click at [742, 245] on link "View External Url" at bounding box center [744, 252] width 98 height 18
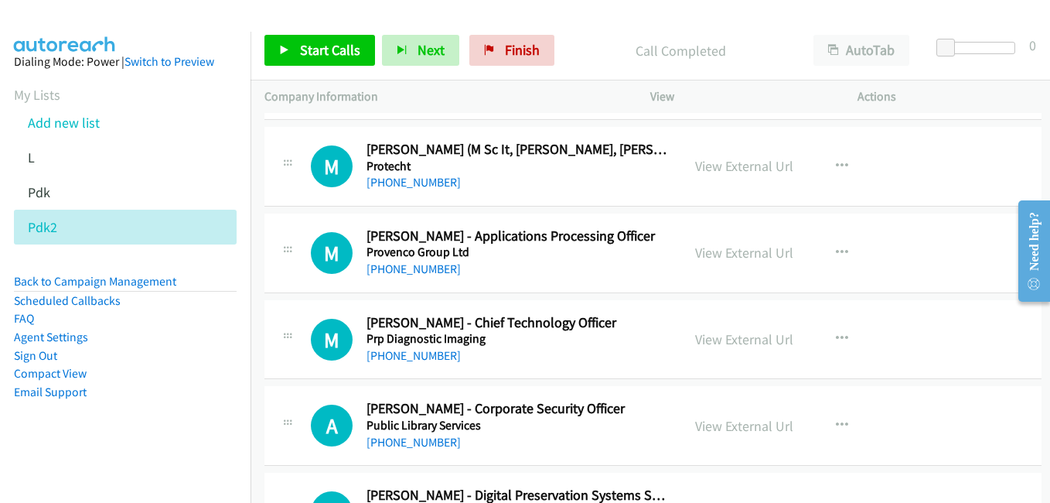
scroll to position [2088, 0]
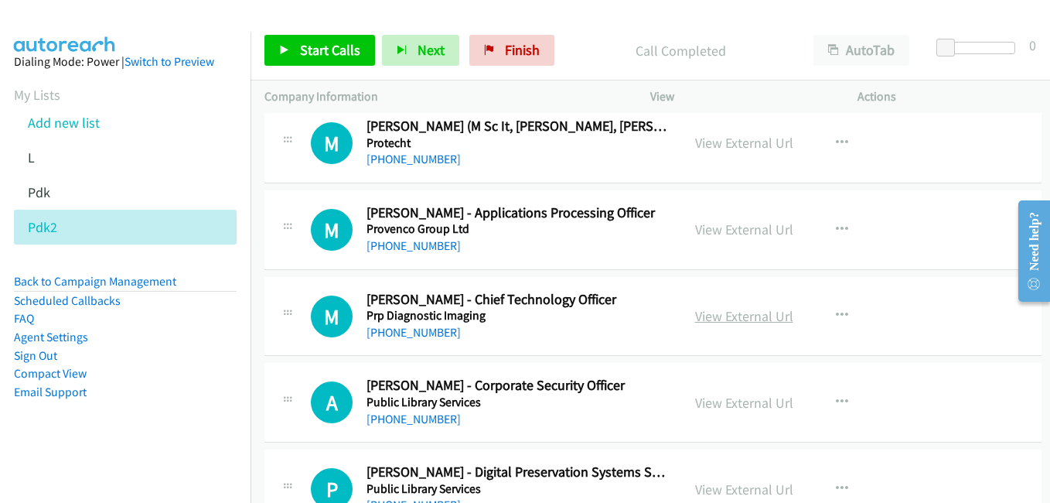
click at [756, 319] on link "View External Url" at bounding box center [744, 316] width 98 height 18
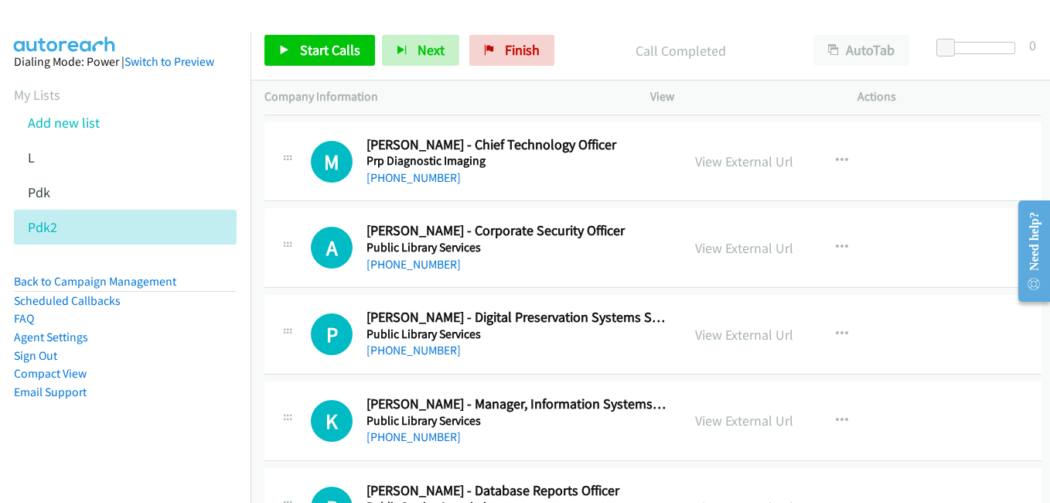
scroll to position [2320, 0]
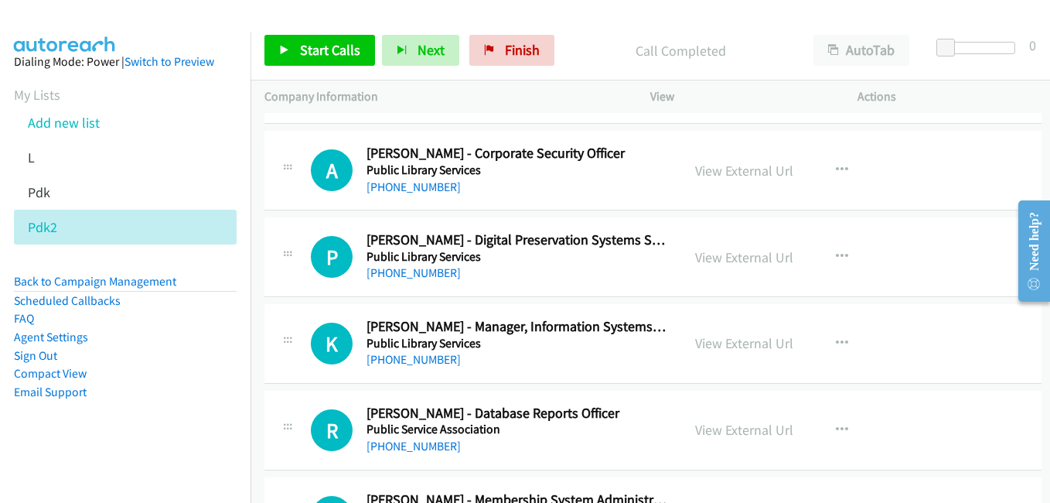
drag, startPoint x: 725, startPoint y: 342, endPoint x: 312, endPoint y: 246, distance: 424.6
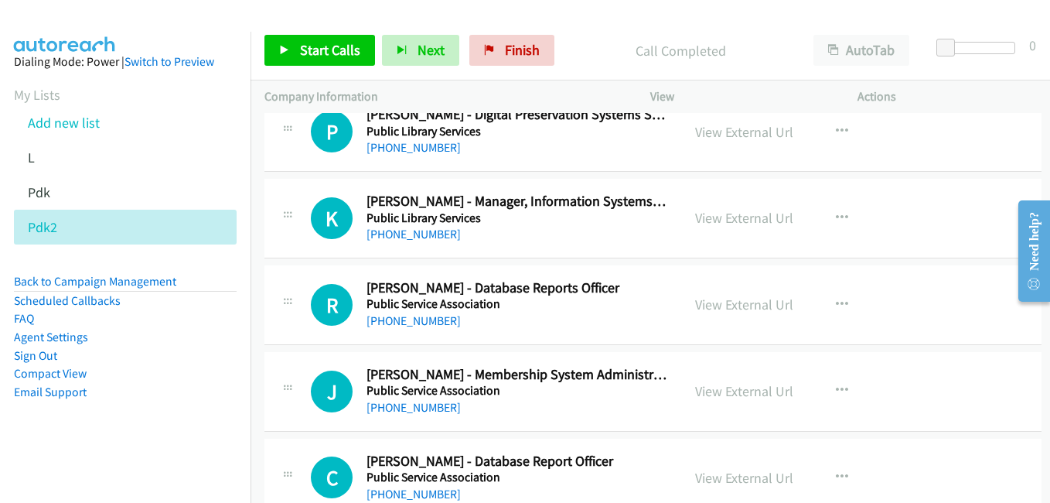
scroll to position [2474, 0]
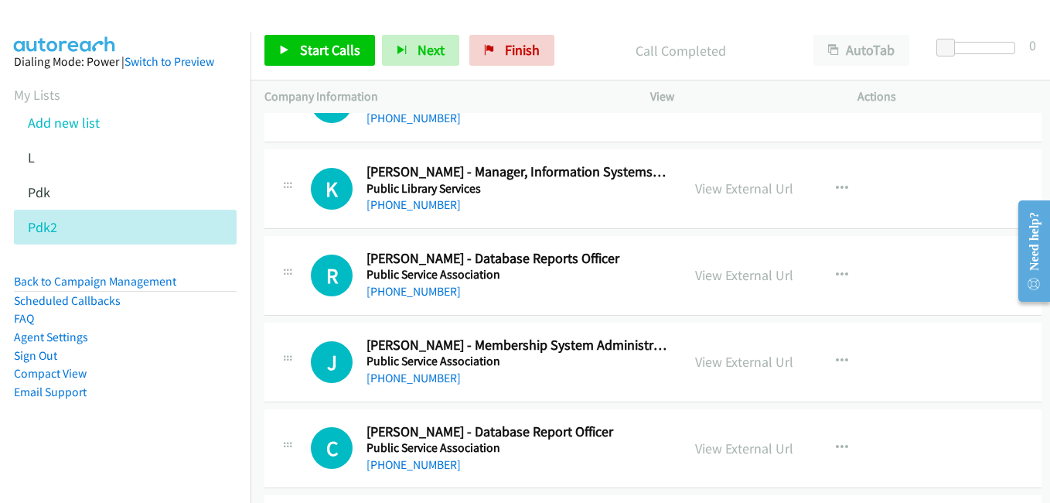
click at [639, 100] on div "View" at bounding box center [739, 96] width 207 height 32
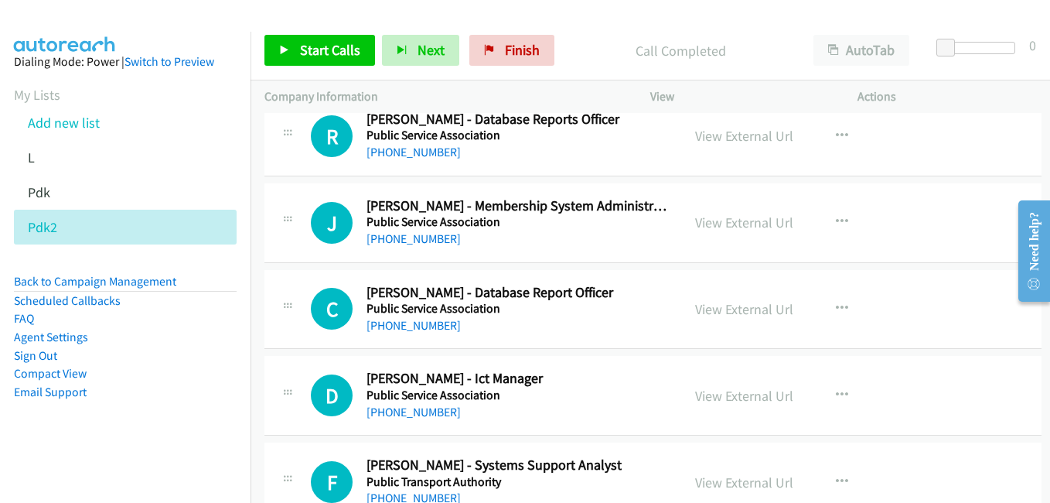
scroll to position [2706, 0]
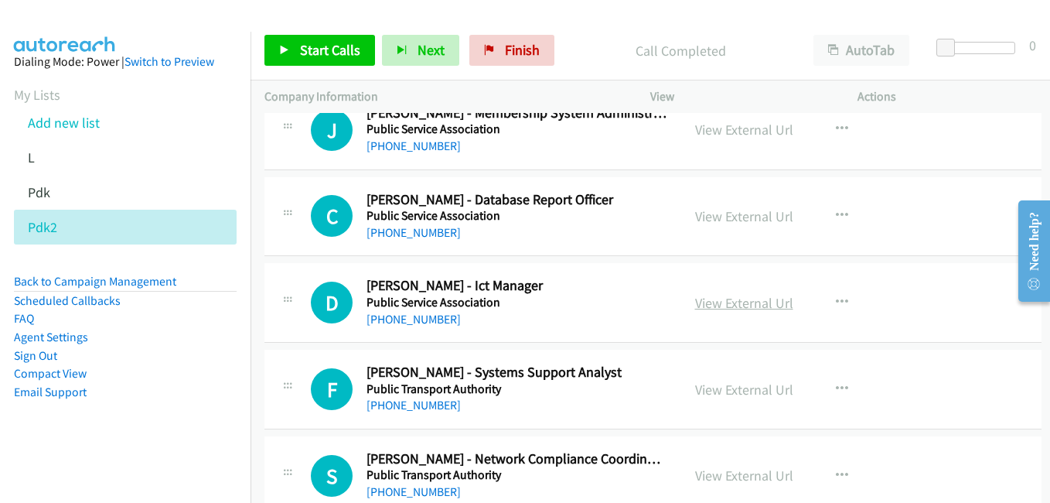
click at [714, 298] on link "View External Url" at bounding box center [744, 303] width 98 height 18
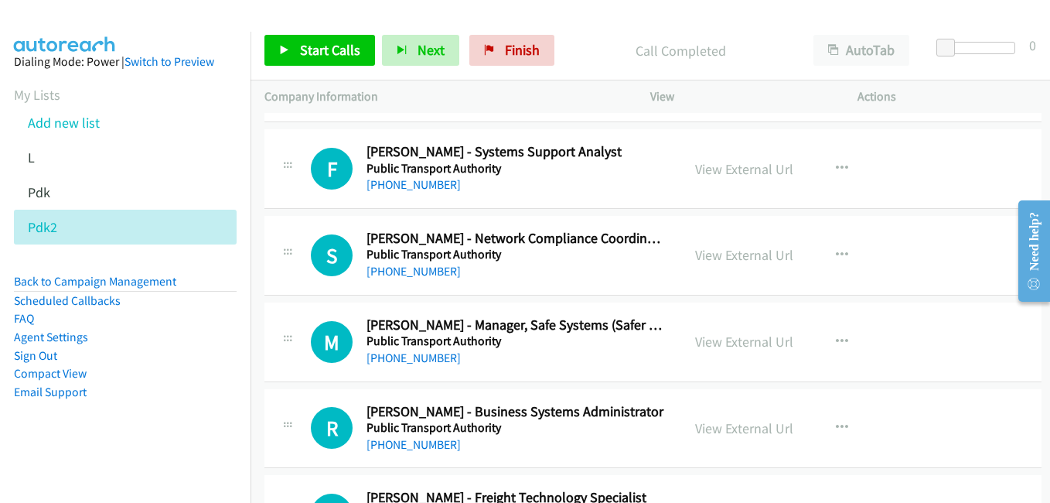
scroll to position [3015, 0]
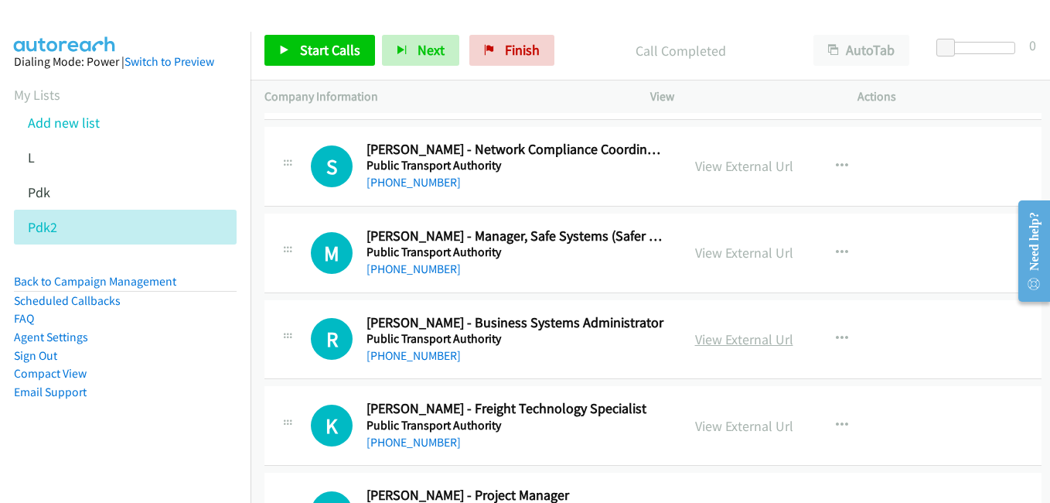
click at [757, 340] on link "View External Url" at bounding box center [744, 339] width 98 height 18
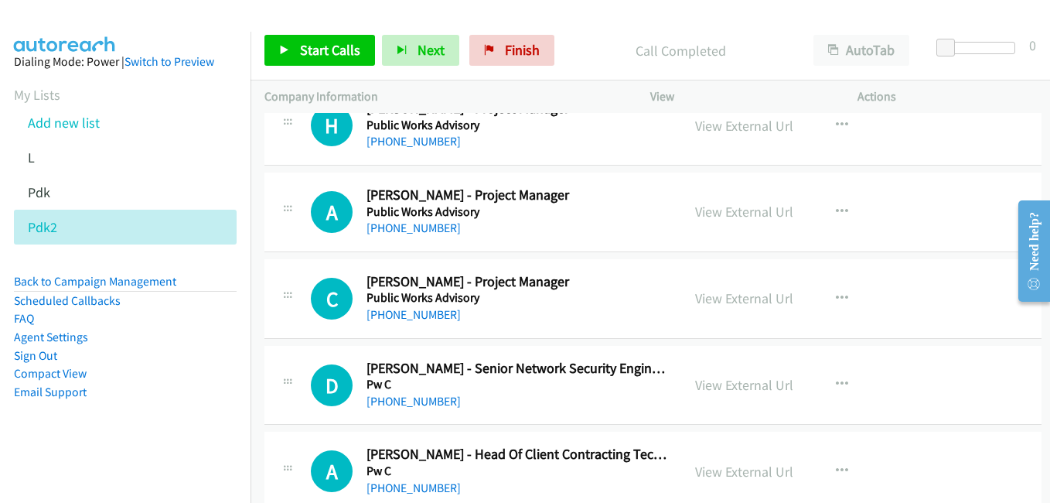
scroll to position [3479, 0]
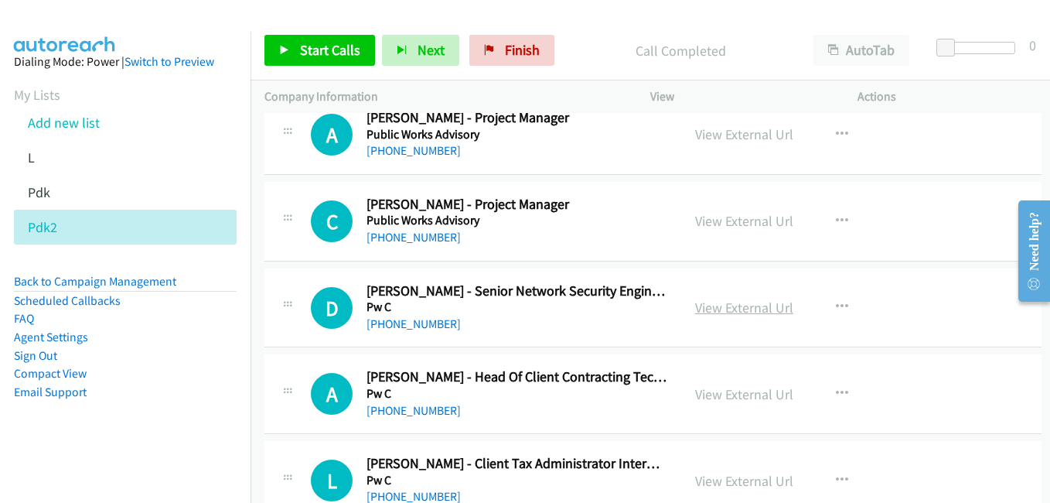
click at [737, 310] on link "View External Url" at bounding box center [744, 307] width 98 height 18
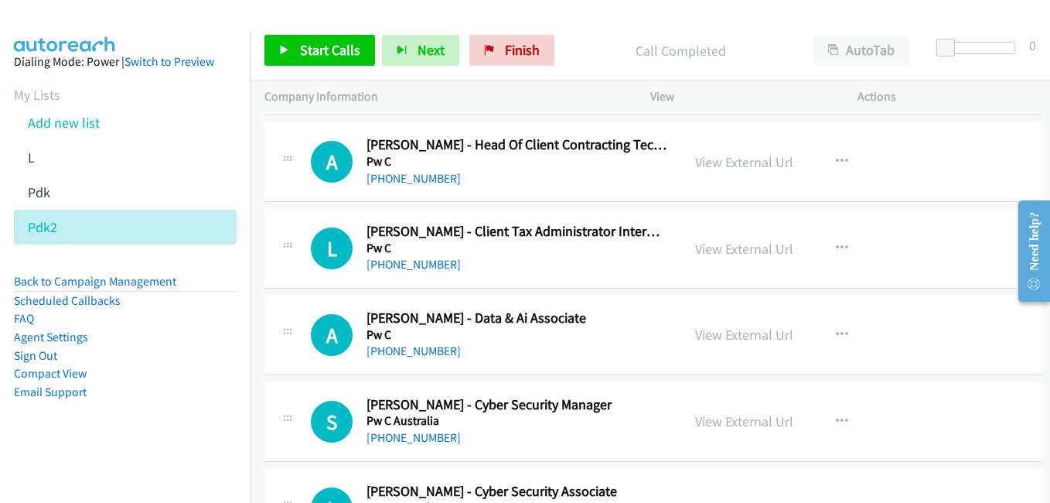
scroll to position [3789, 0]
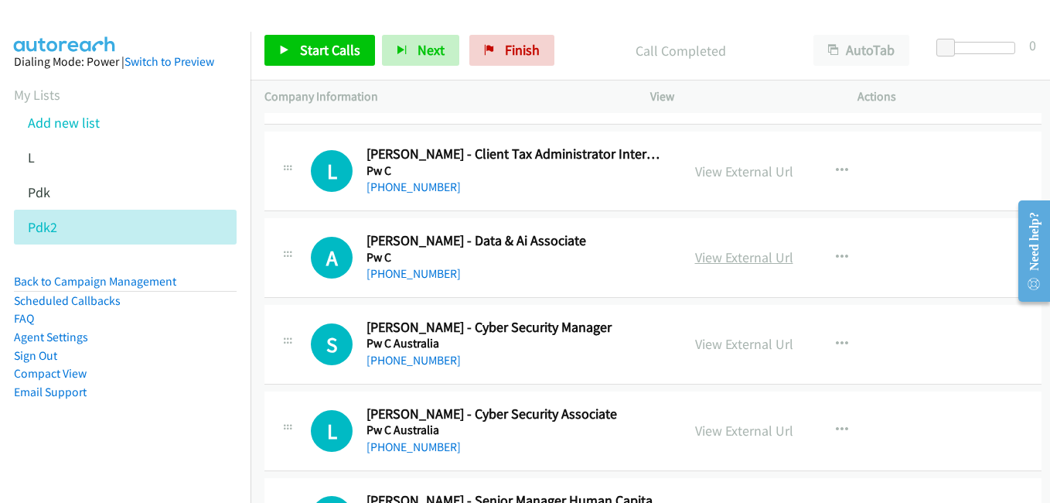
click at [741, 256] on link "View External Url" at bounding box center [744, 257] width 98 height 18
click at [728, 339] on link "View External Url" at bounding box center [744, 344] width 98 height 18
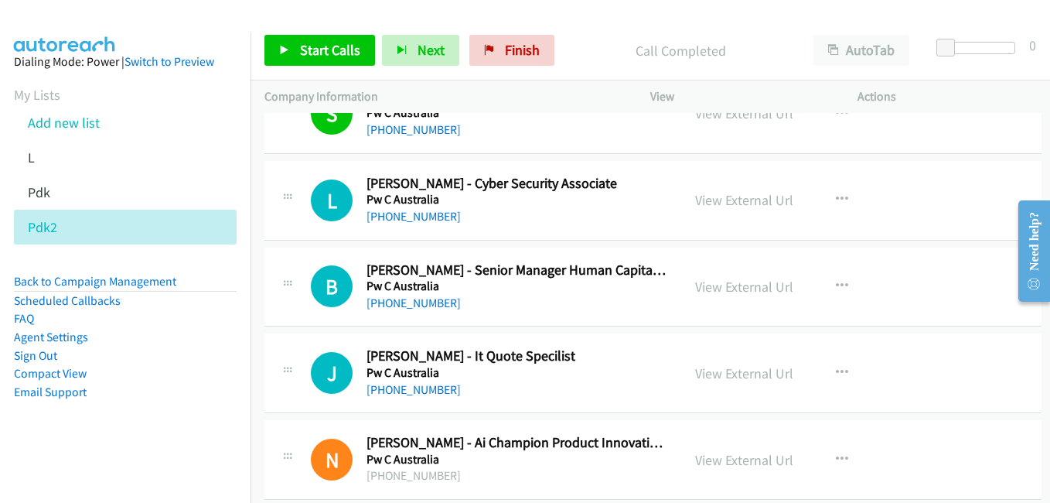
scroll to position [4021, 0]
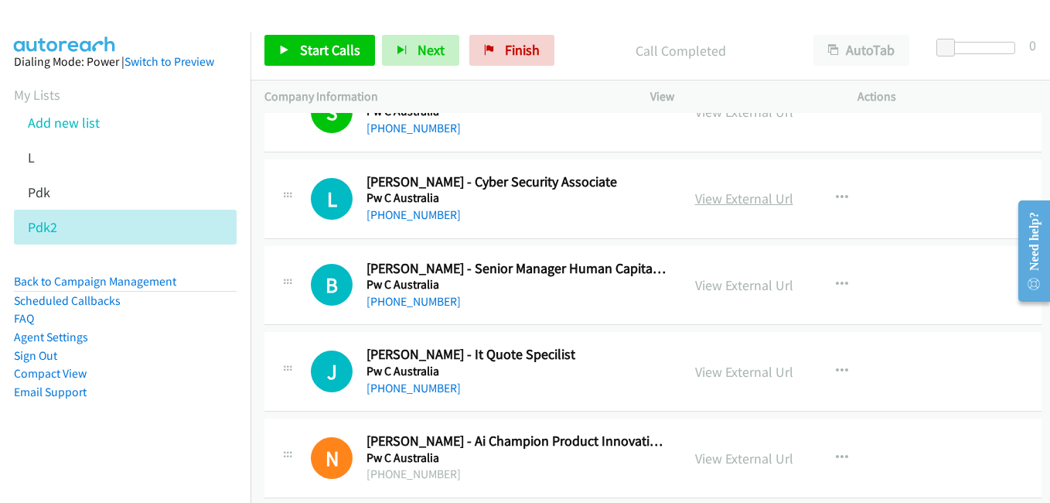
click at [723, 199] on link "View External Url" at bounding box center [744, 198] width 98 height 18
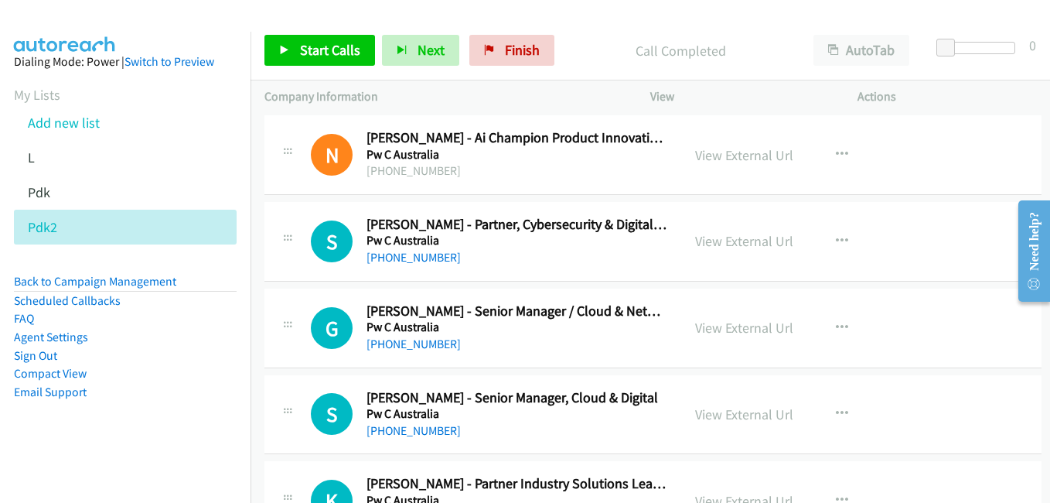
scroll to position [4330, 0]
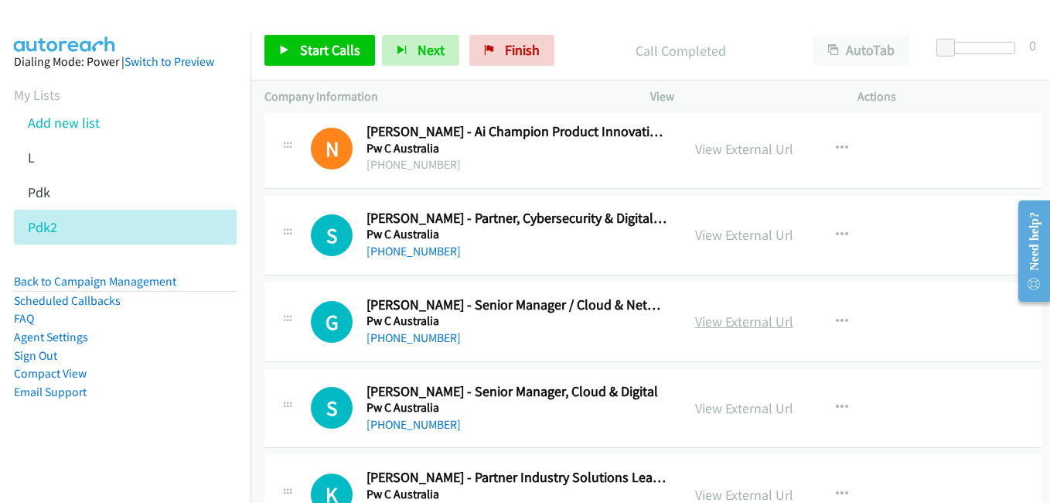
click at [724, 322] on link "View External Url" at bounding box center [744, 321] width 98 height 18
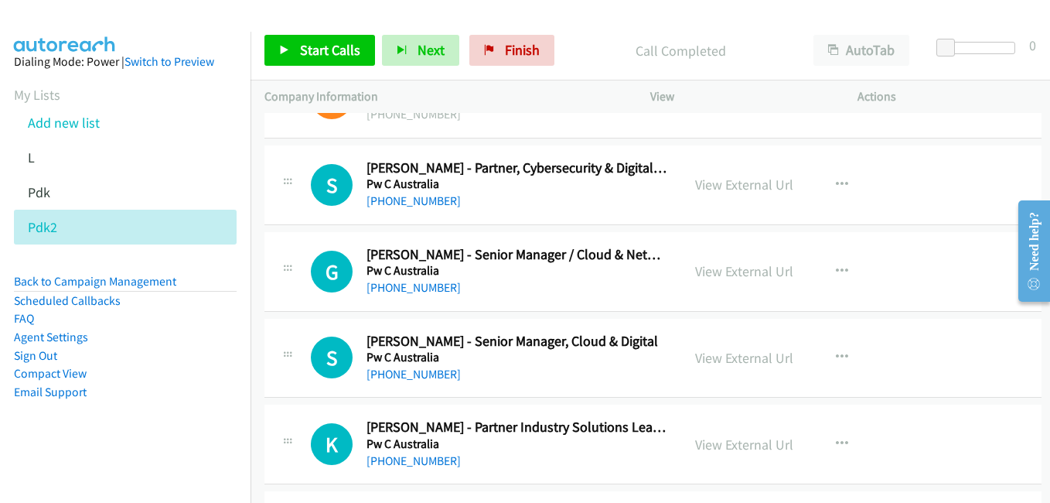
scroll to position [4407, 0]
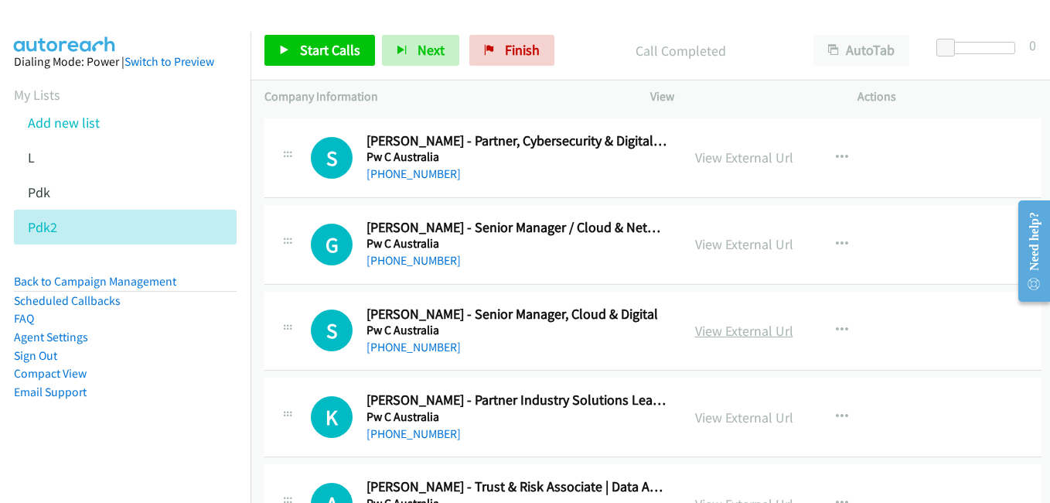
click at [726, 337] on link "View External Url" at bounding box center [744, 331] width 98 height 18
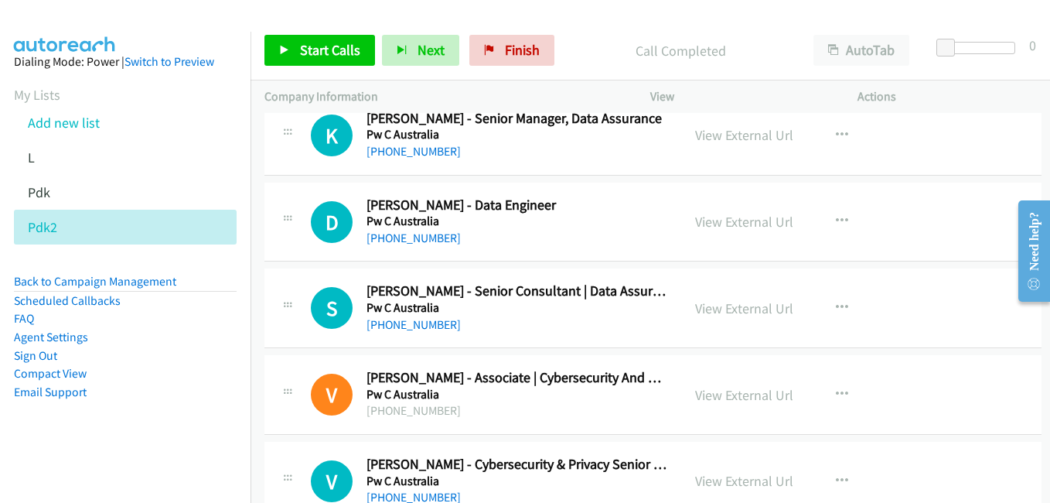
scroll to position [5026, 0]
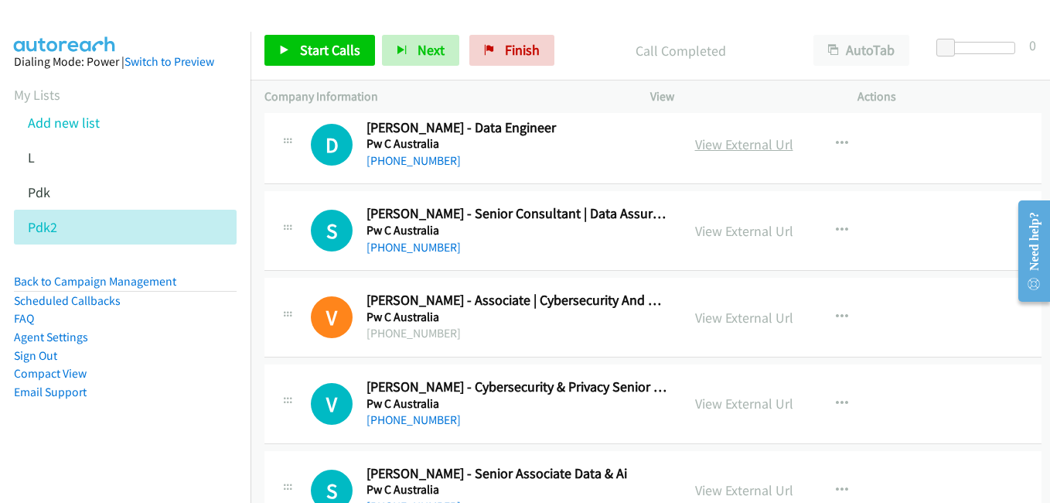
drag, startPoint x: 721, startPoint y: 150, endPoint x: 696, endPoint y: 148, distance: 25.6
click at [721, 150] on link "View External Url" at bounding box center [744, 144] width 98 height 18
click at [744, 315] on link "View External Url" at bounding box center [744, 318] width 98 height 18
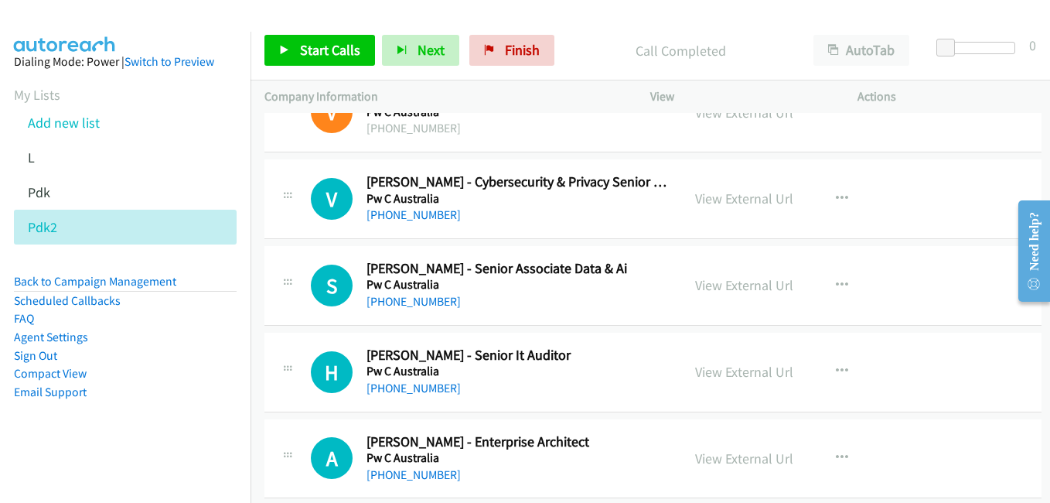
scroll to position [5335, 0]
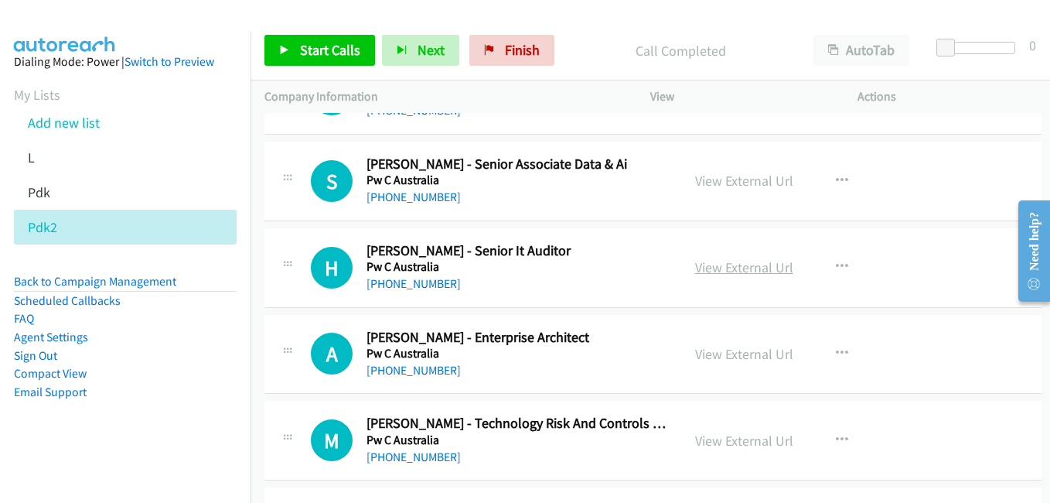
click at [714, 270] on link "View External Url" at bounding box center [744, 267] width 98 height 18
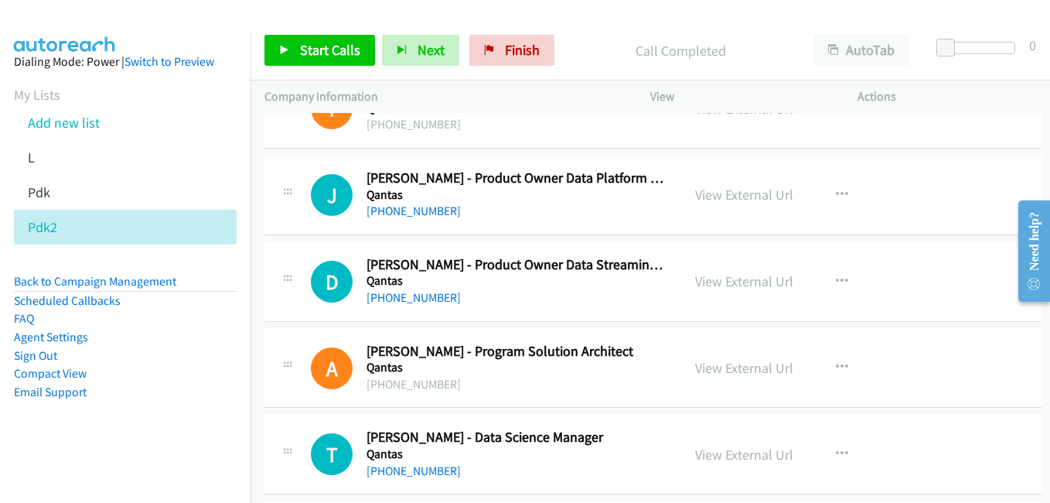
scroll to position [6263, 0]
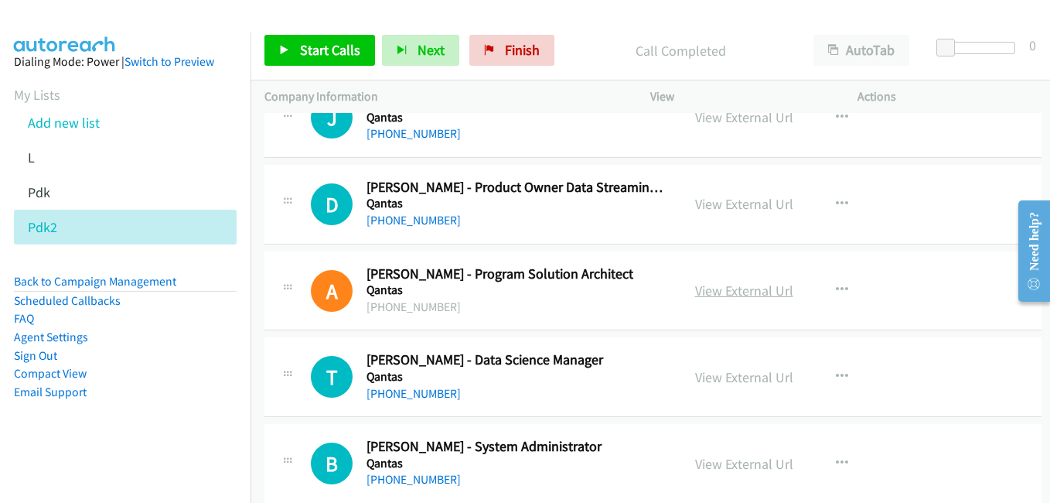
click at [737, 288] on link "View External Url" at bounding box center [744, 290] width 98 height 18
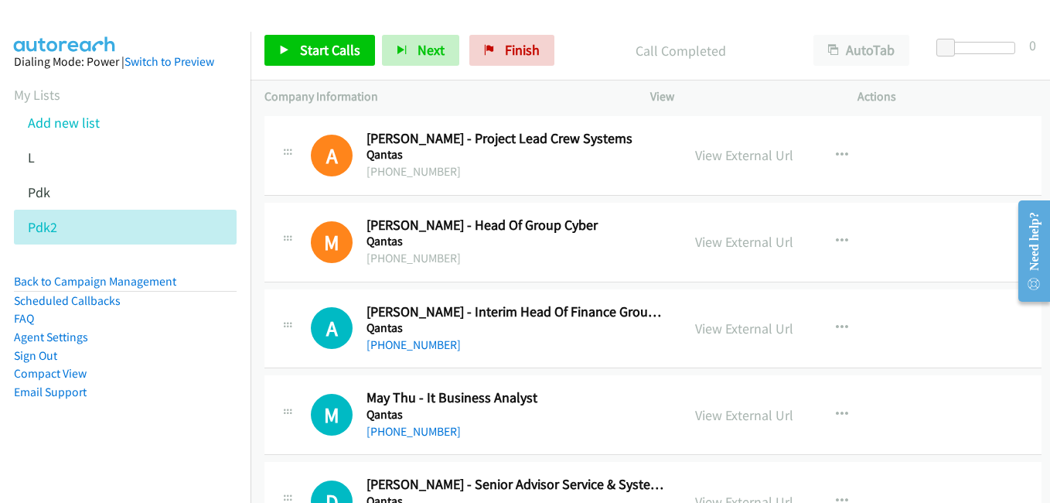
scroll to position [6804, 0]
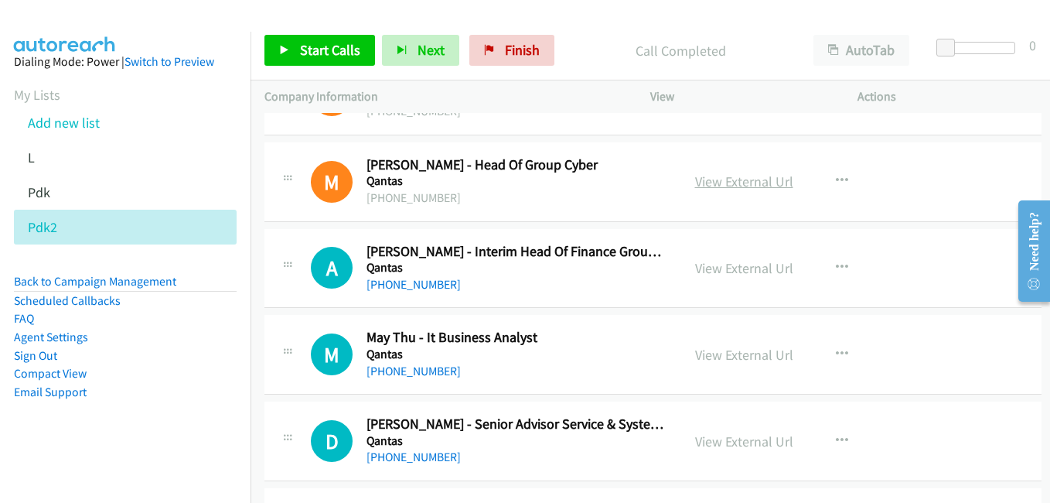
click at [724, 185] on link "View External Url" at bounding box center [744, 181] width 98 height 18
